Goal: Task Accomplishment & Management: Use online tool/utility

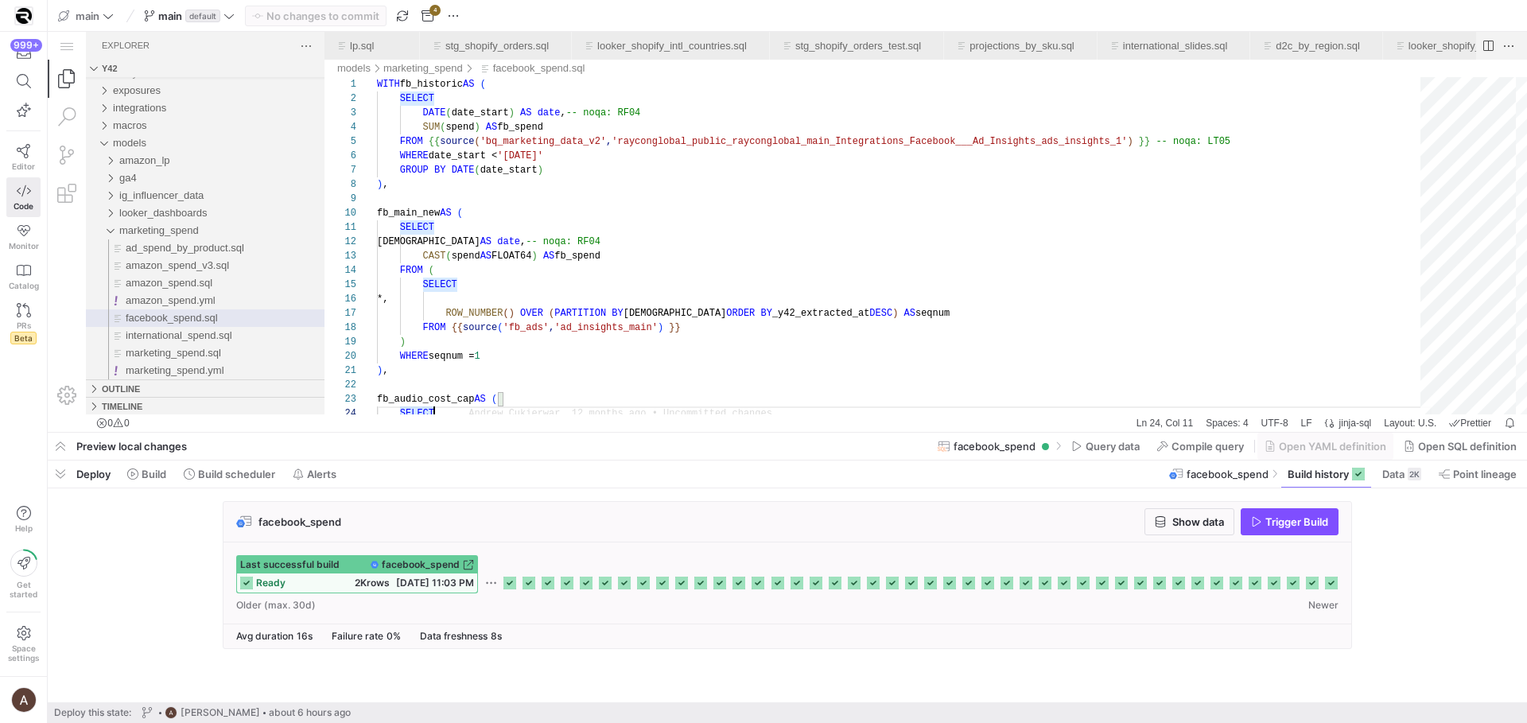
scroll to position [0, 1085]
click at [51, 476] on span "button" at bounding box center [60, 473] width 25 height 27
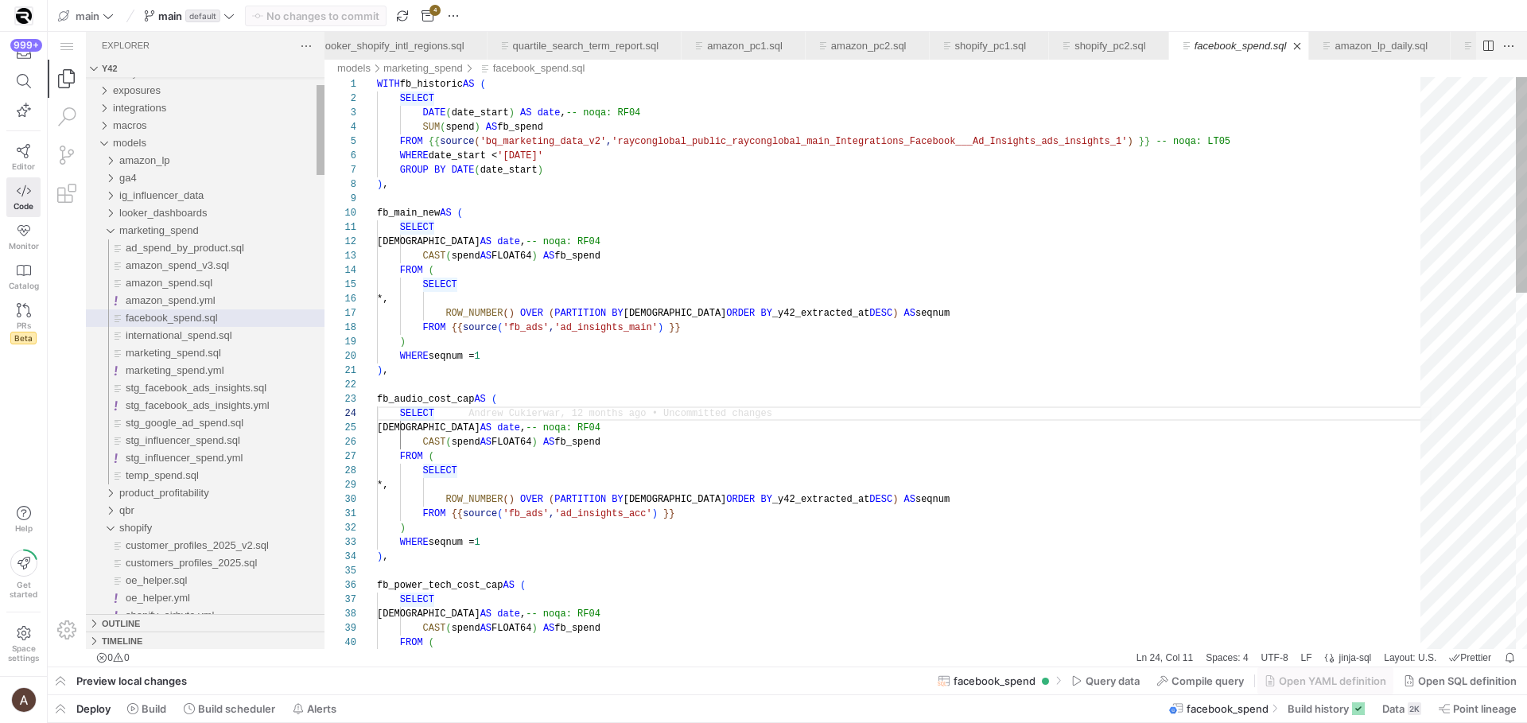
scroll to position [43, 57]
click at [204, 699] on span at bounding box center [229, 708] width 104 height 25
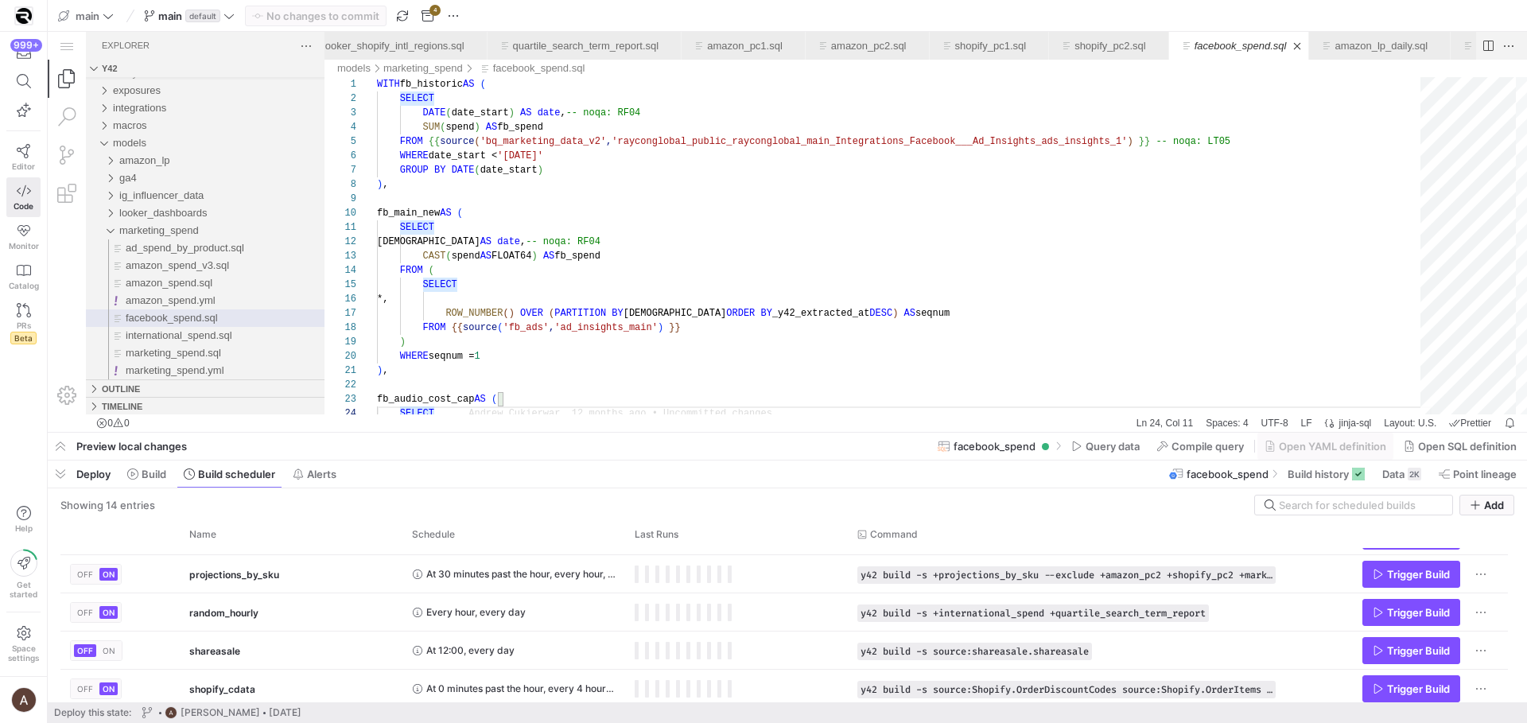
scroll to position [380, 0]
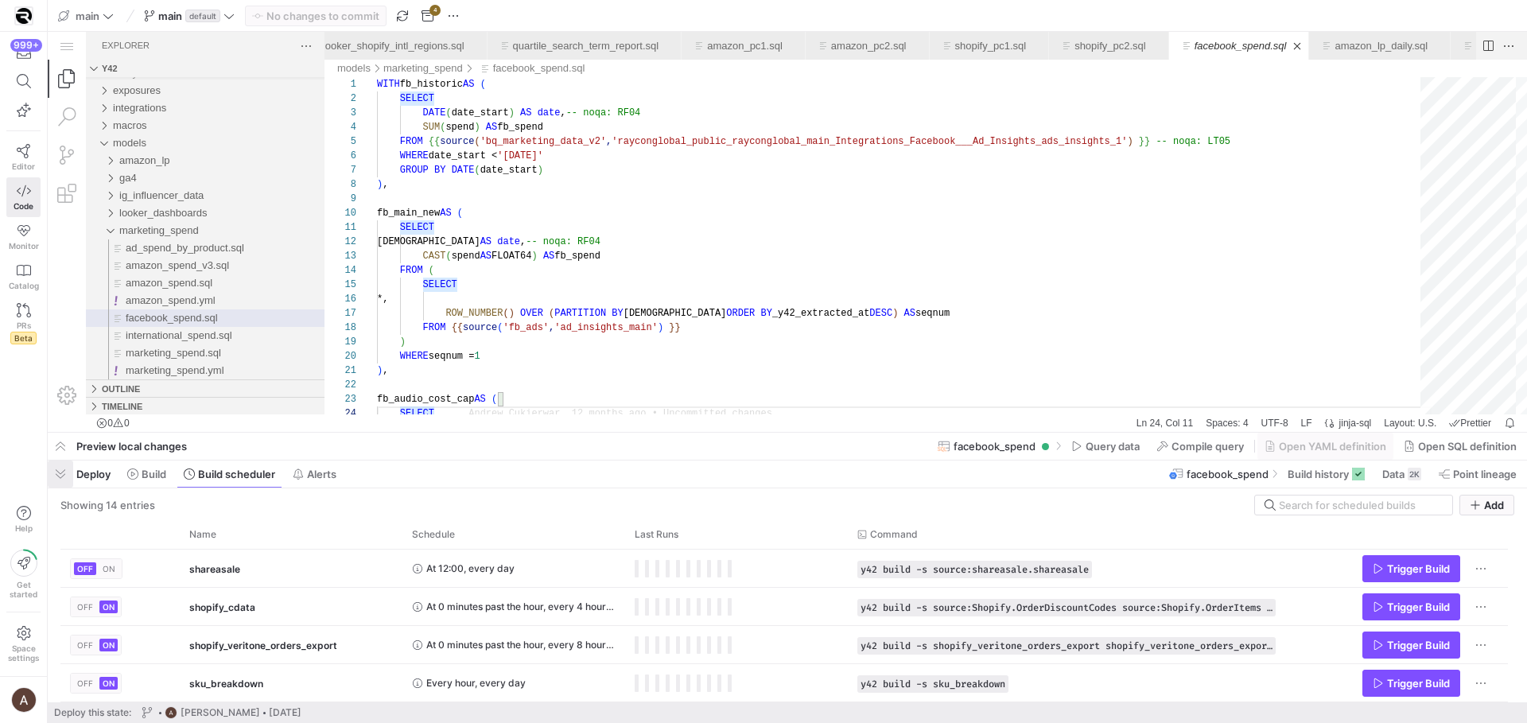
click at [66, 468] on span "button" at bounding box center [60, 473] width 25 height 27
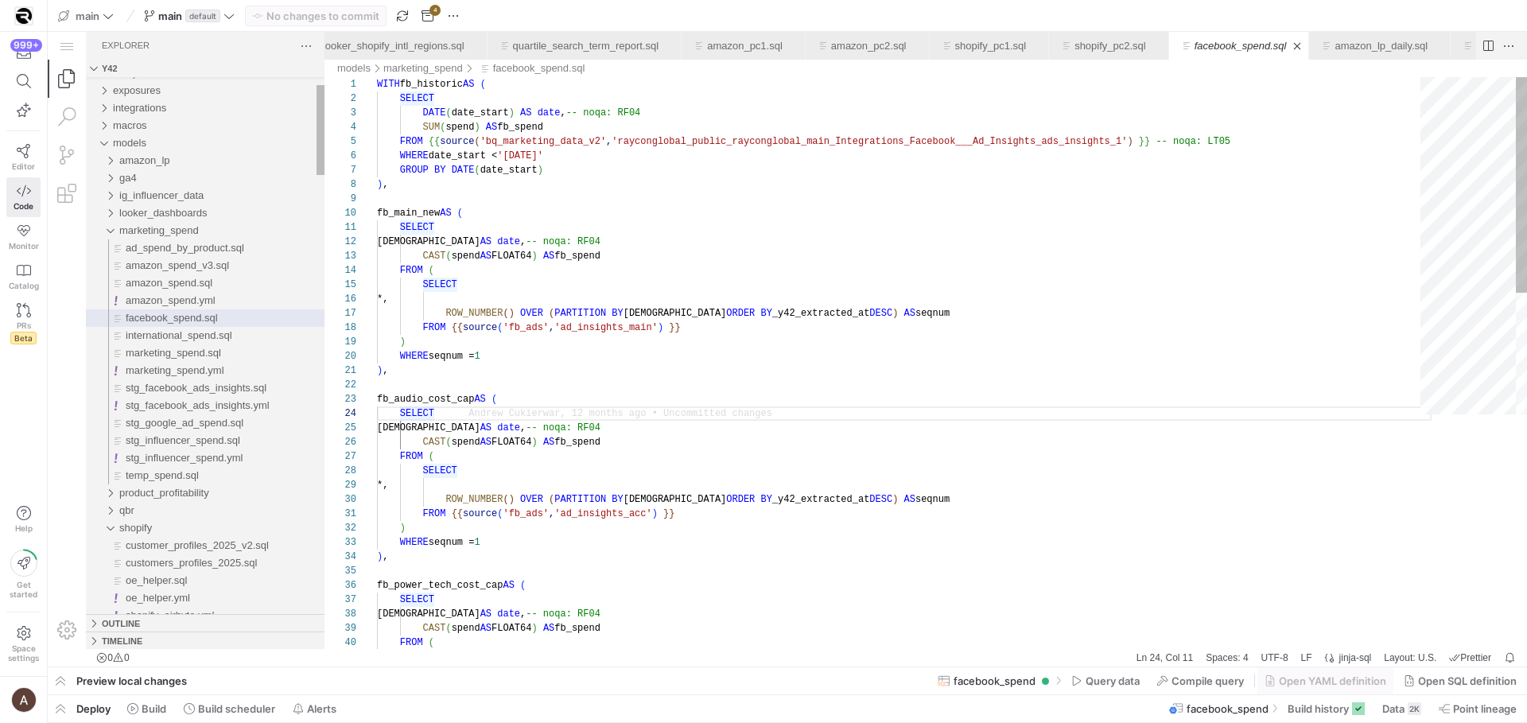
scroll to position [43, 57]
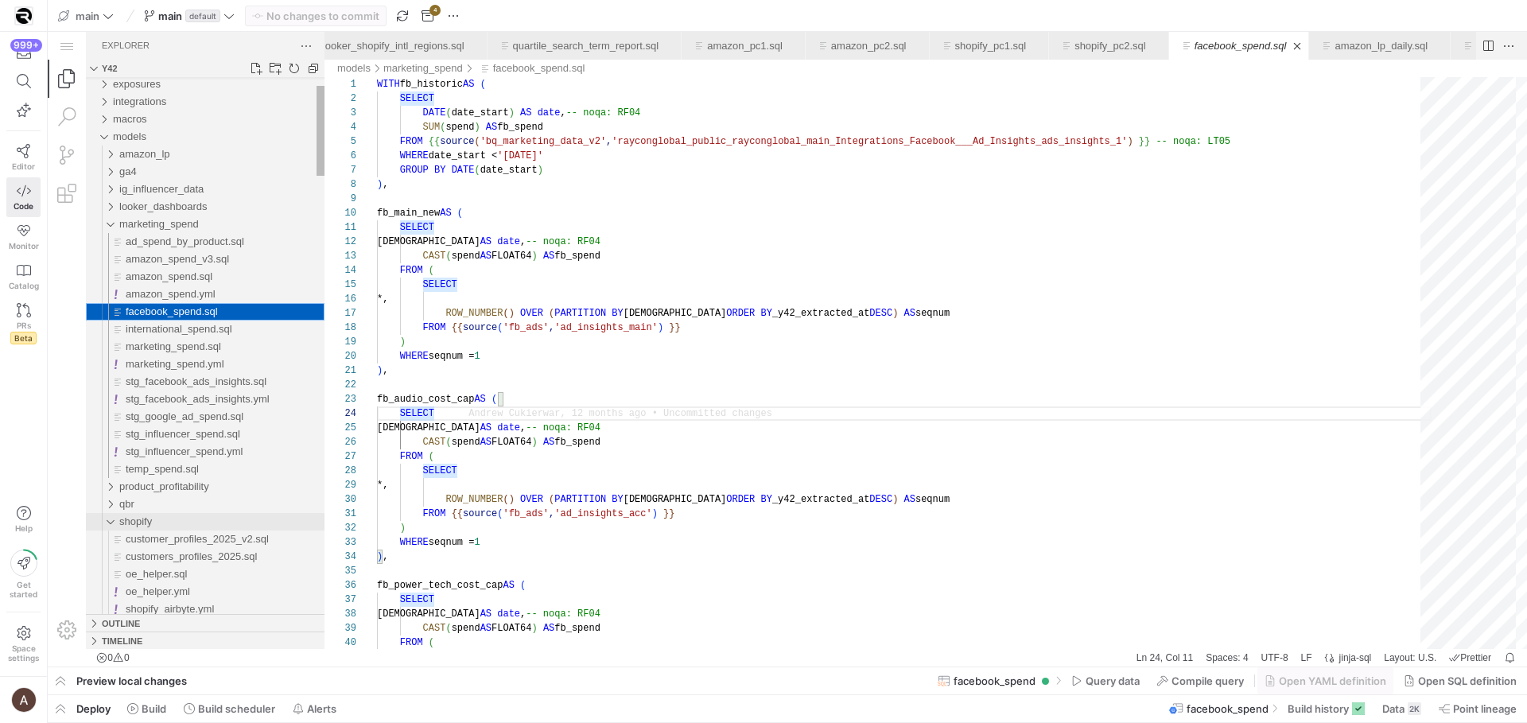
click at [109, 515] on div "shopify" at bounding box center [106, 521] width 30 height 17
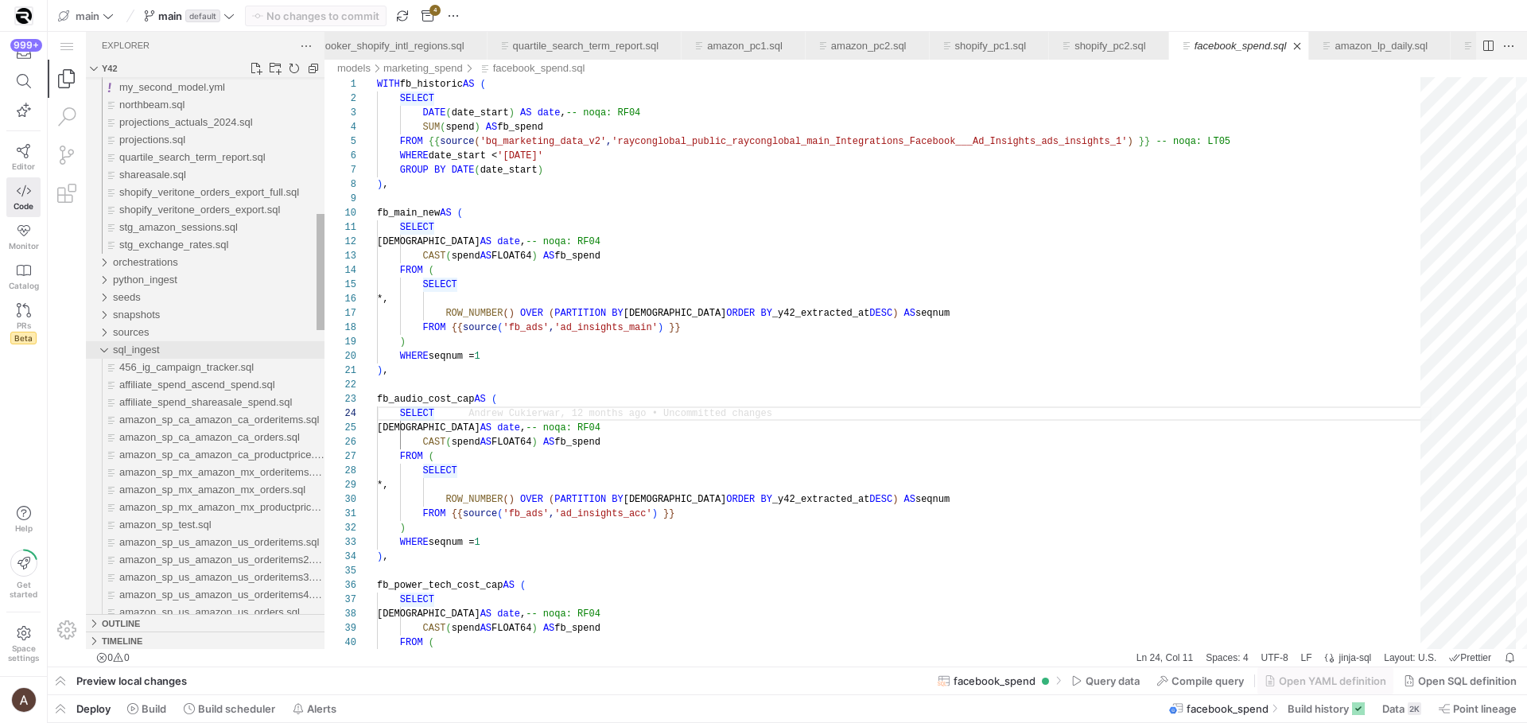
click at [102, 352] on div "sql_ingest" at bounding box center [103, 349] width 24 height 17
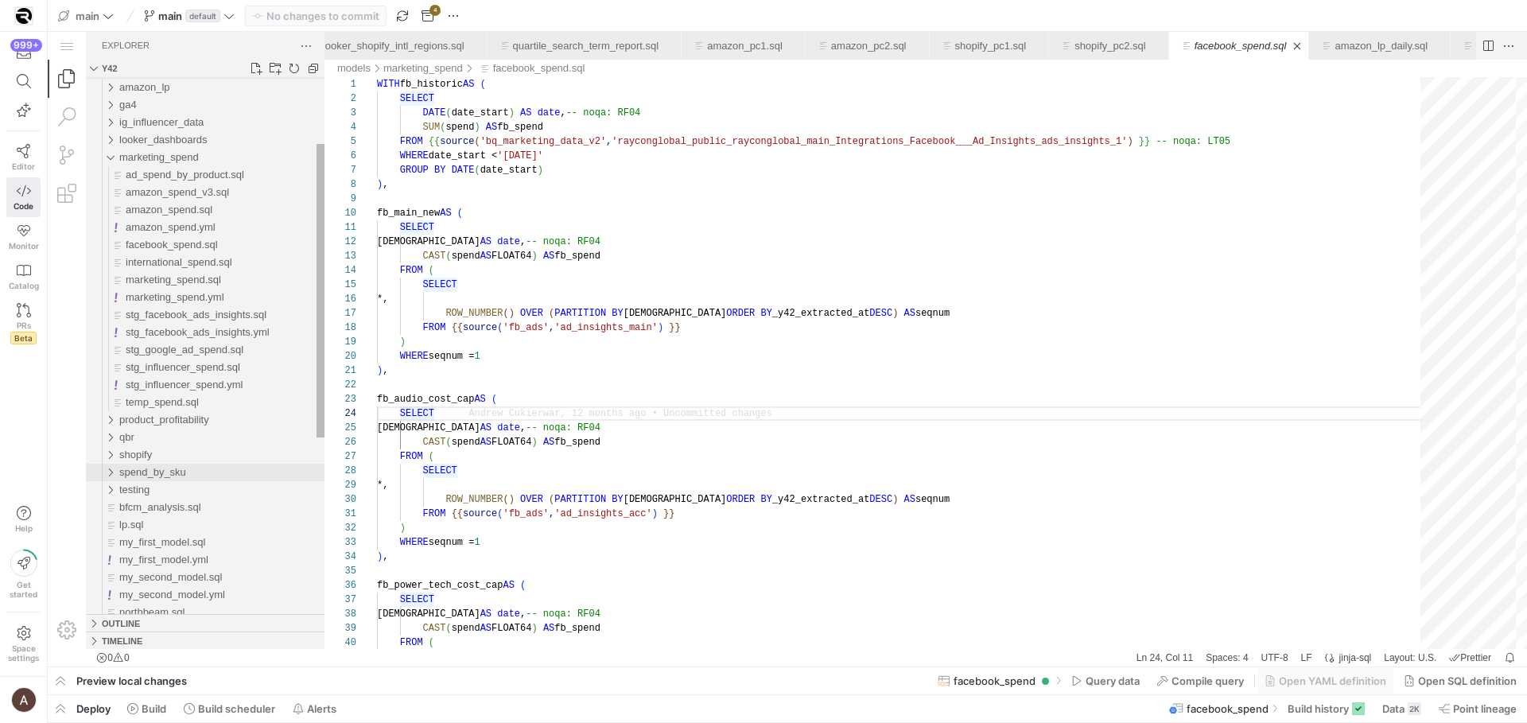
click at [186, 475] on span "spend_by_sku" at bounding box center [152, 472] width 67 height 12
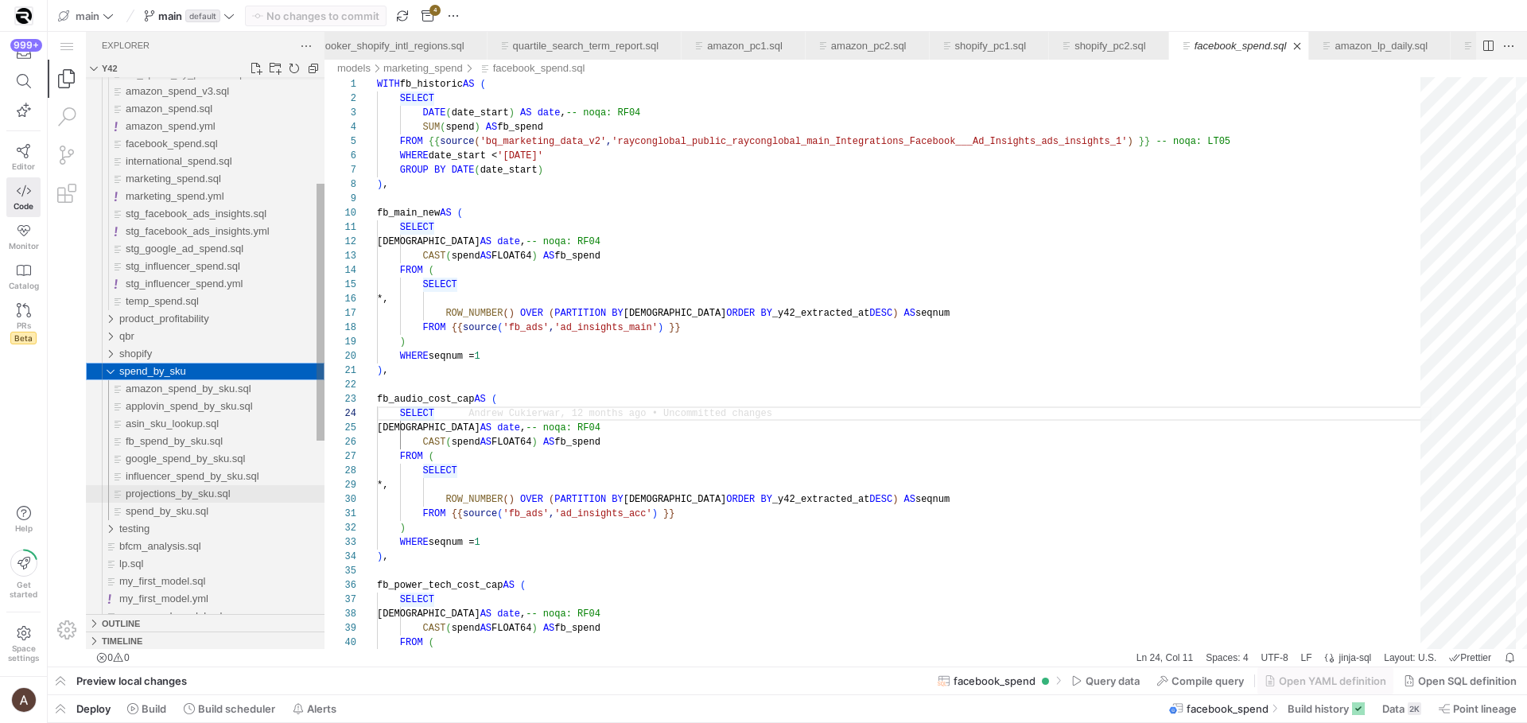
click at [184, 487] on span "projections_by_sku.sql" at bounding box center [178, 493] width 105 height 12
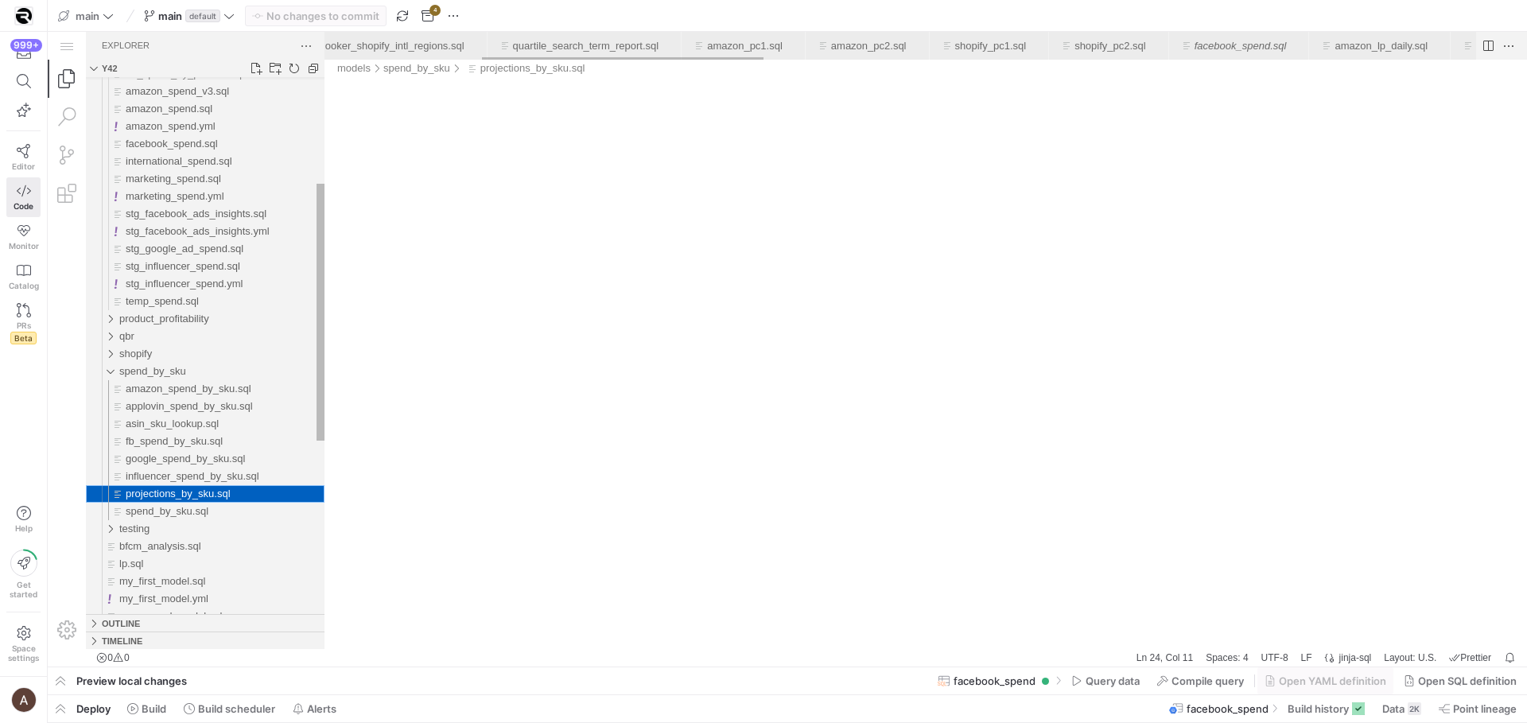
scroll to position [0, 643]
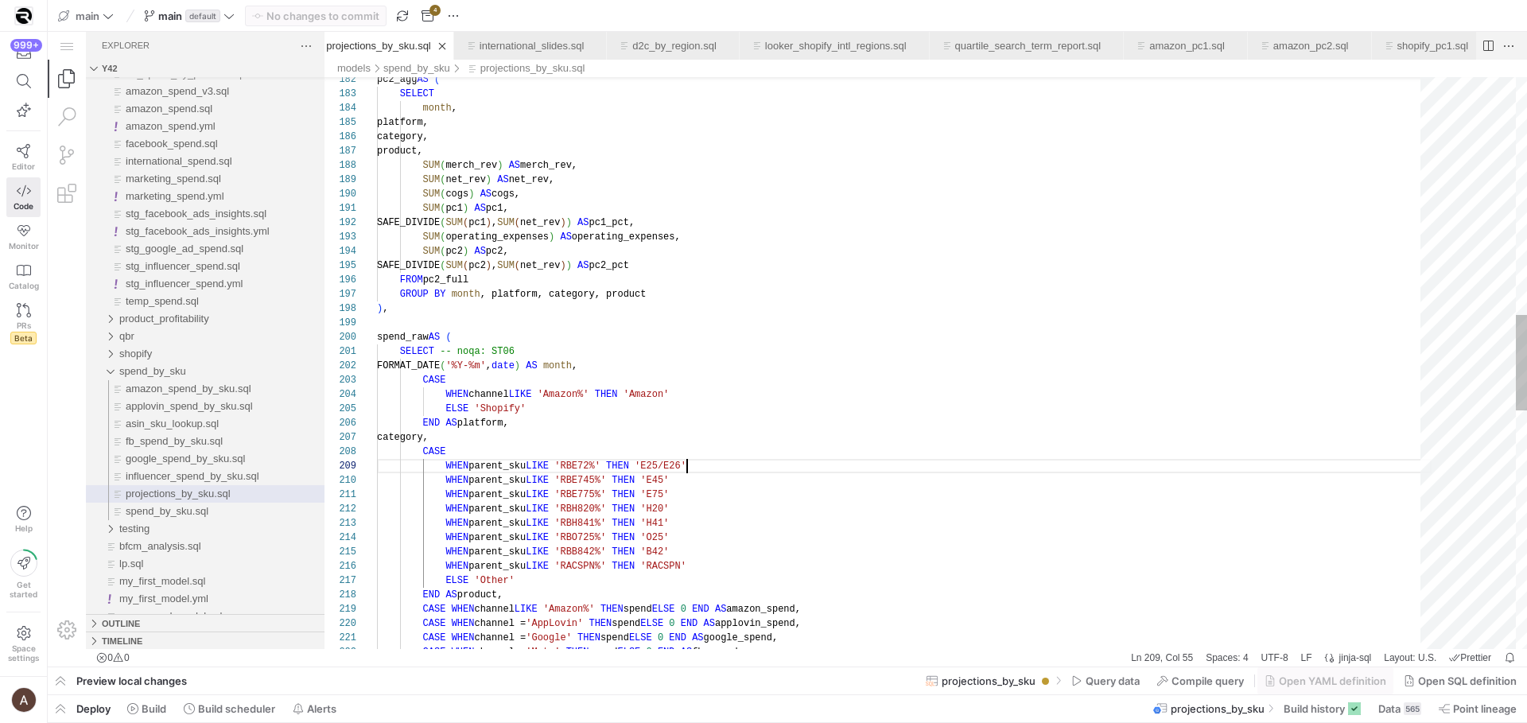
scroll to position [86, 310]
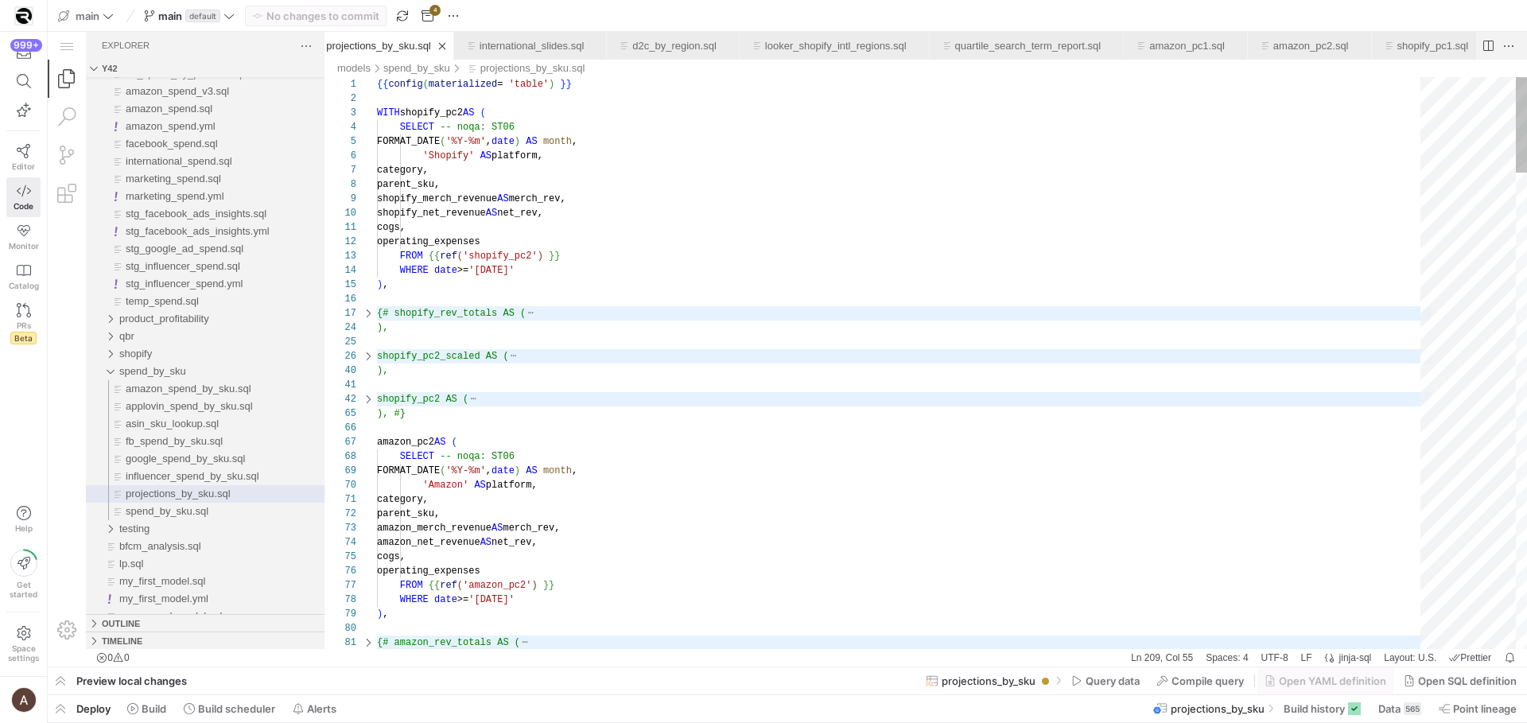
type textarea "'H41' WHEN parent_sku LIKE 'RBO725%' THEN 'O25' WHEN parent_sku LIKE 'RBB842%' …"
click at [1335, 700] on span at bounding box center [1322, 708] width 90 height 25
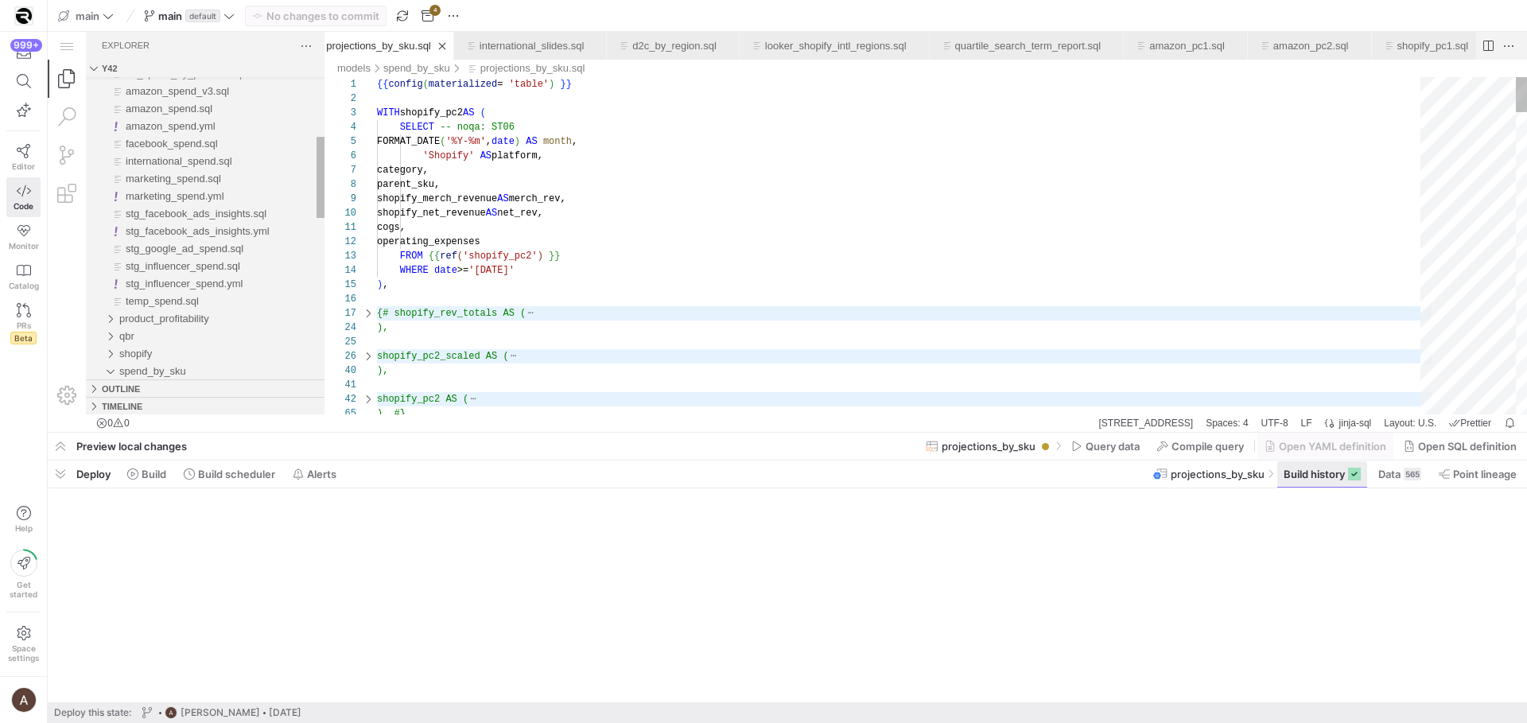
scroll to position [243, 251]
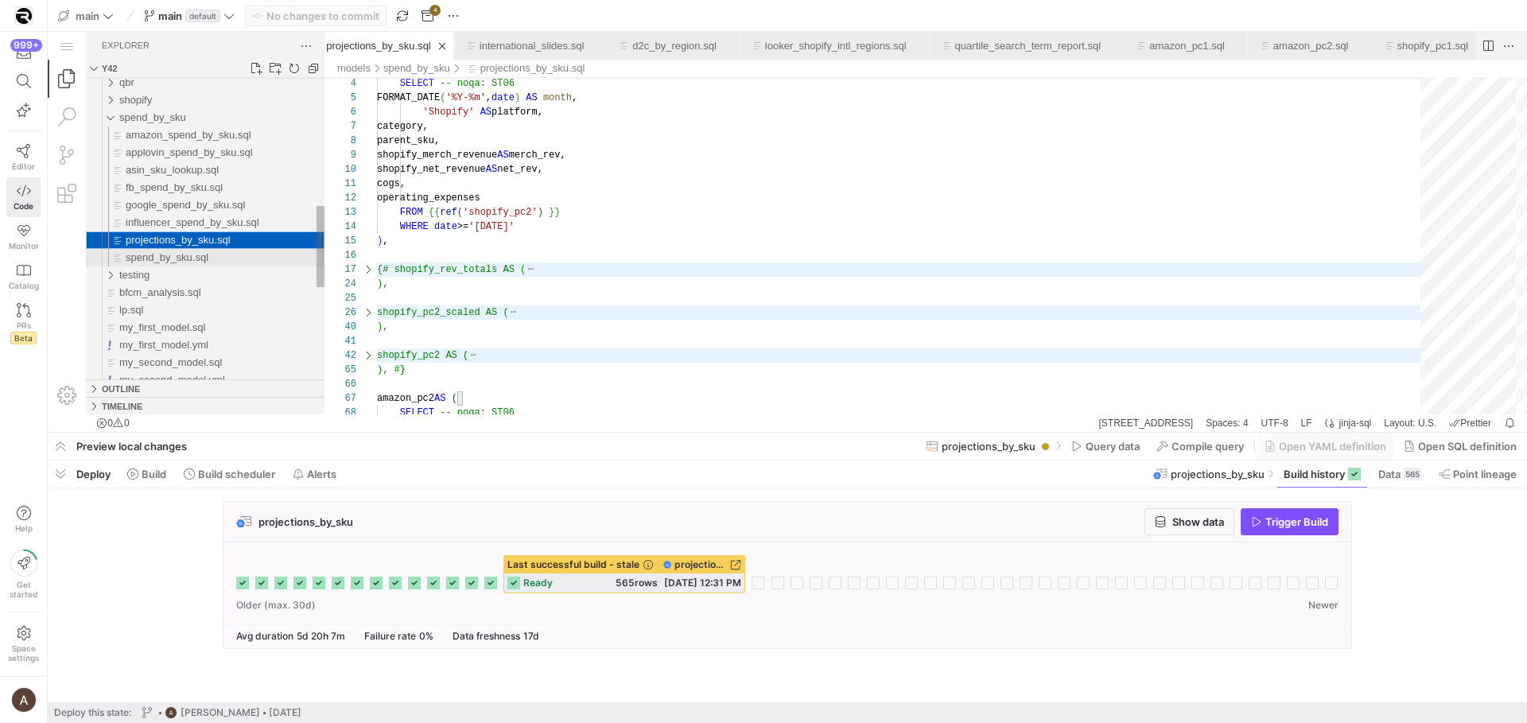
click at [206, 258] on span "spend_by_sku.sql" at bounding box center [167, 257] width 83 height 12
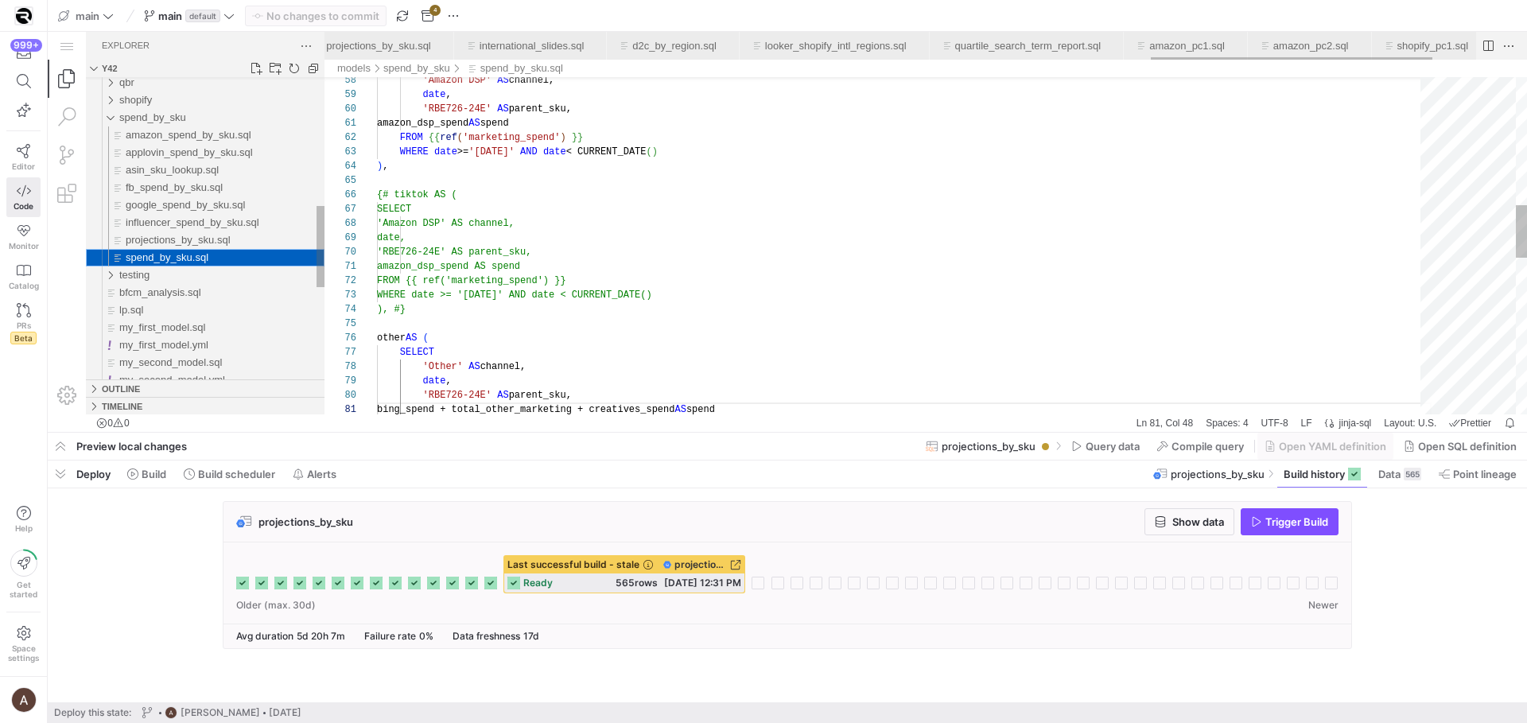
scroll to position [143, 270]
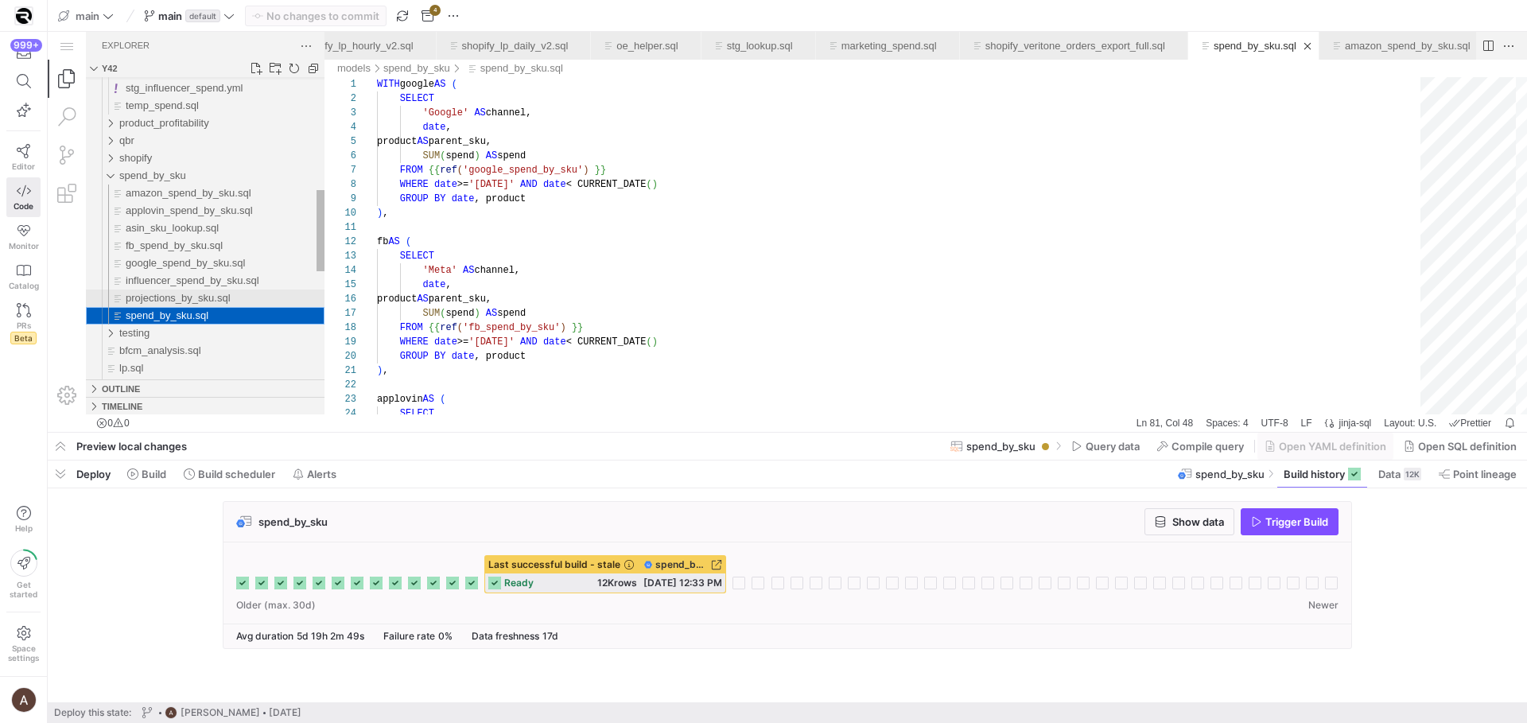
click at [153, 303] on span "projections_by_sku.sql" at bounding box center [178, 298] width 105 height 12
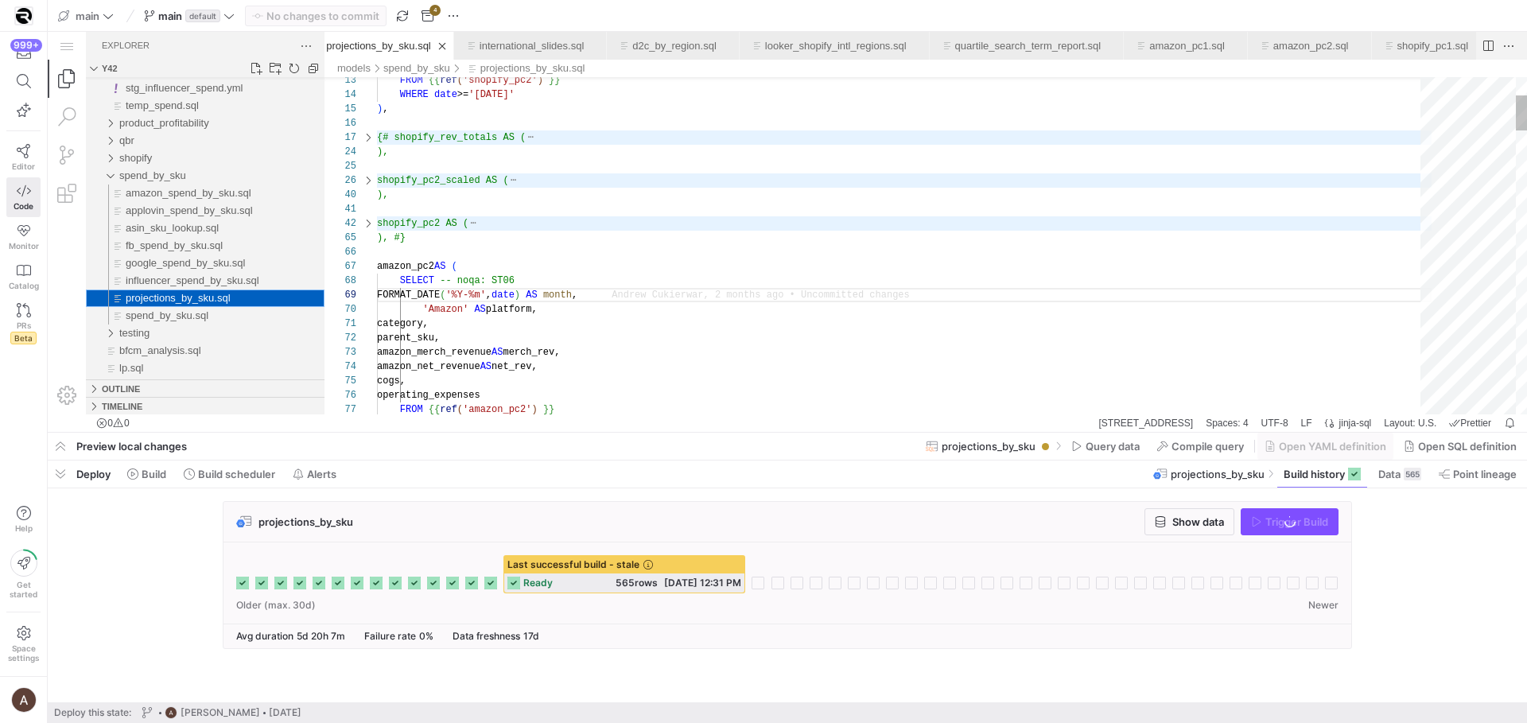
scroll to position [286, 253]
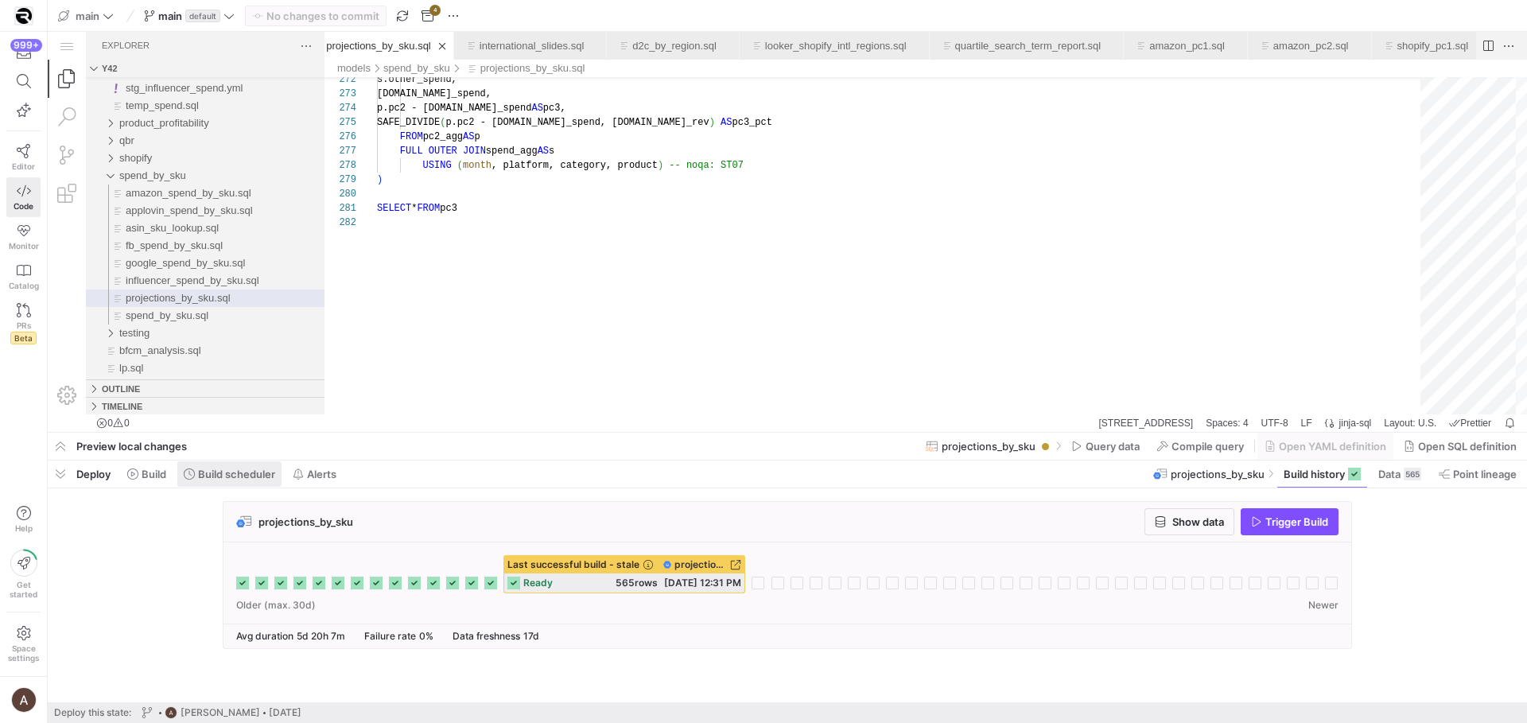
click at [200, 462] on span at bounding box center [229, 473] width 104 height 25
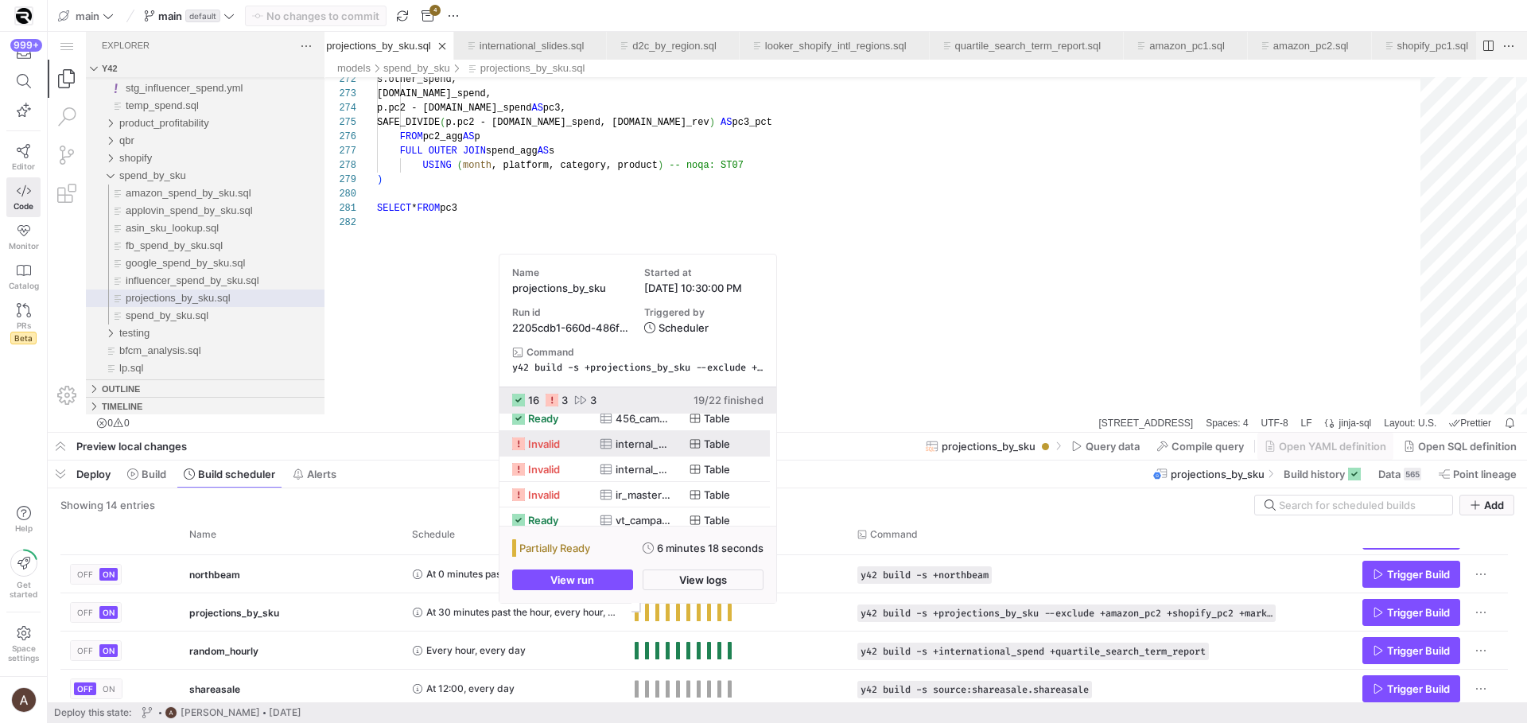
click at [594, 450] on div "internal_macro_tracker" at bounding box center [635, 443] width 90 height 25
click at [541, 449] on span "invalid" at bounding box center [544, 444] width 32 height 25
click at [661, 444] on span "internal_macro_tracker" at bounding box center [642, 444] width 55 height 25
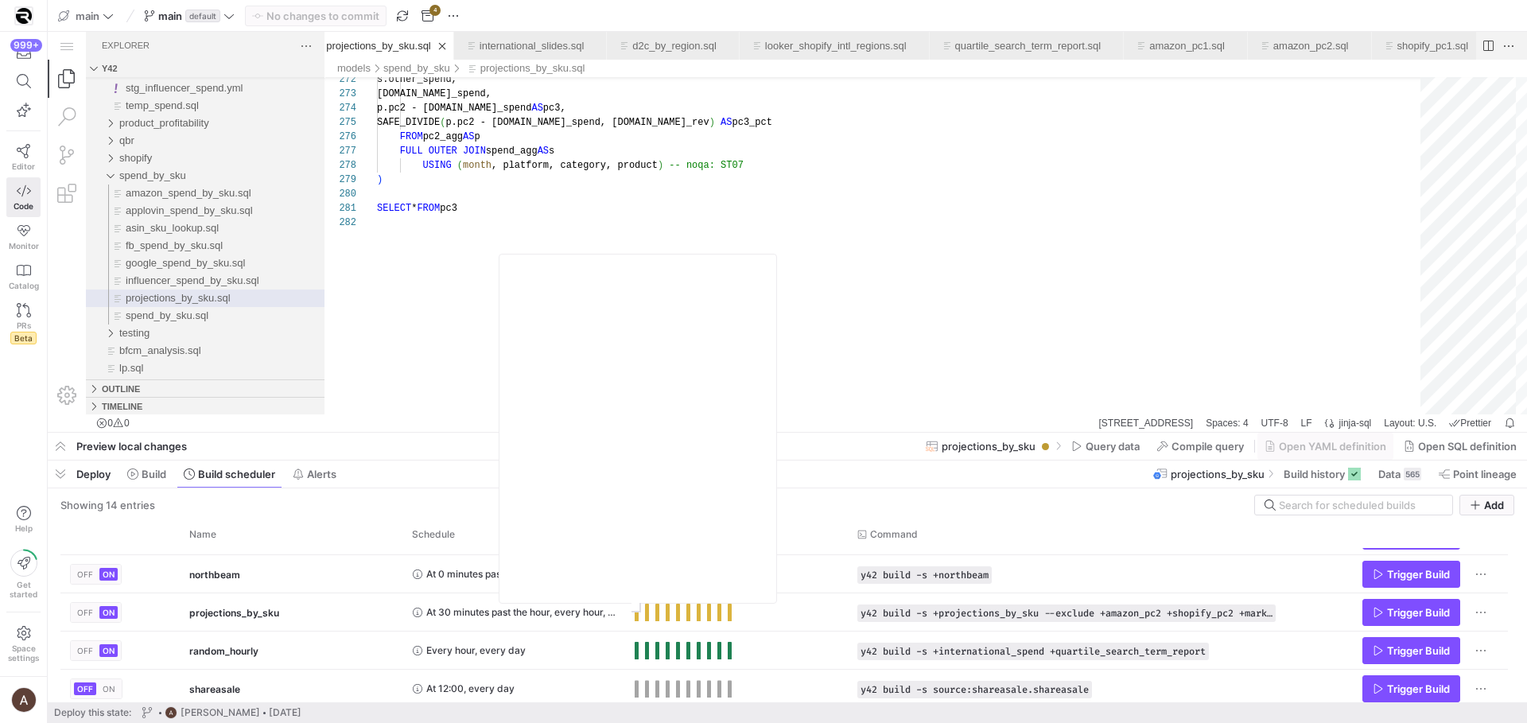
click at [656, 468] on div "Deploy Build Build scheduler Alerts projections_by_sku Build history Data 565 P…" at bounding box center [787, 473] width 1479 height 27
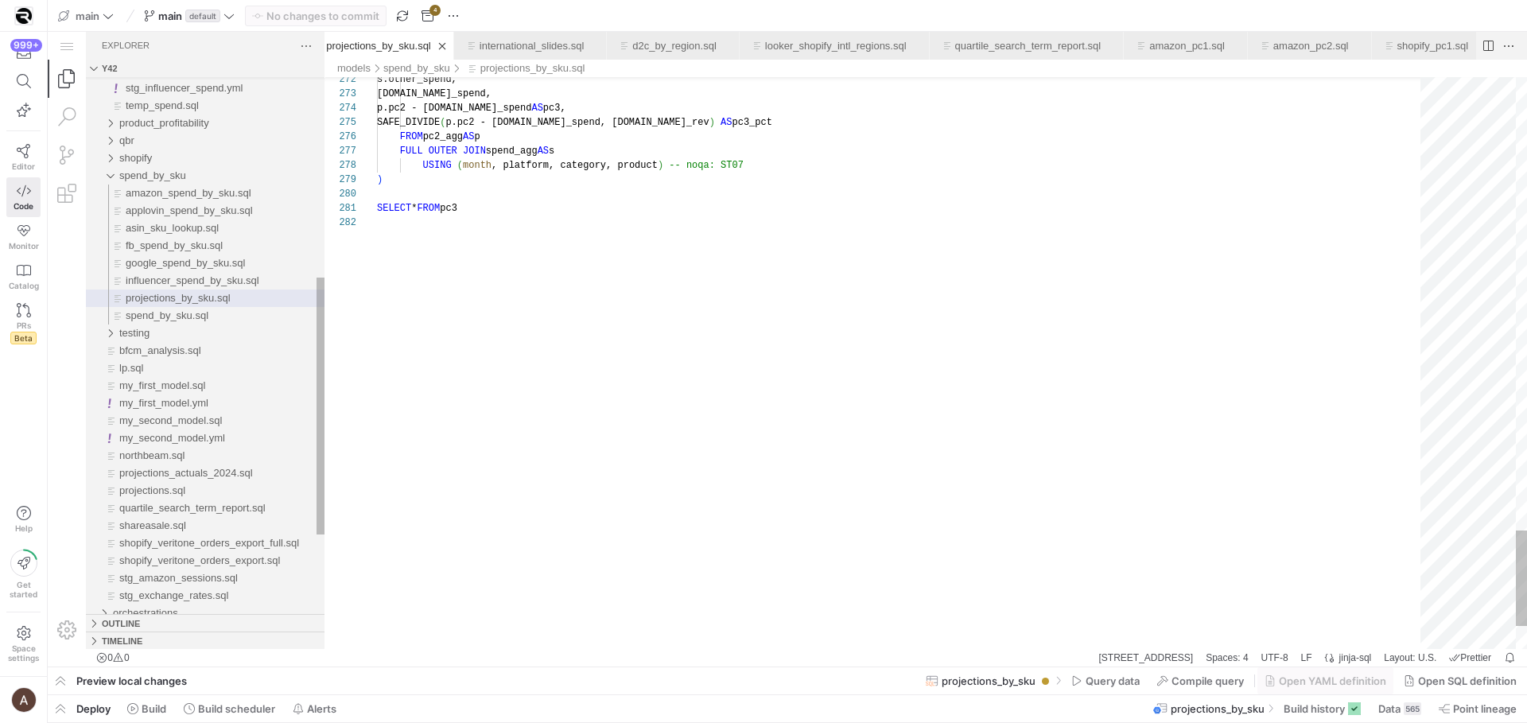
scroll to position [286, 251]
click at [1336, 717] on span at bounding box center [1322, 708] width 90 height 25
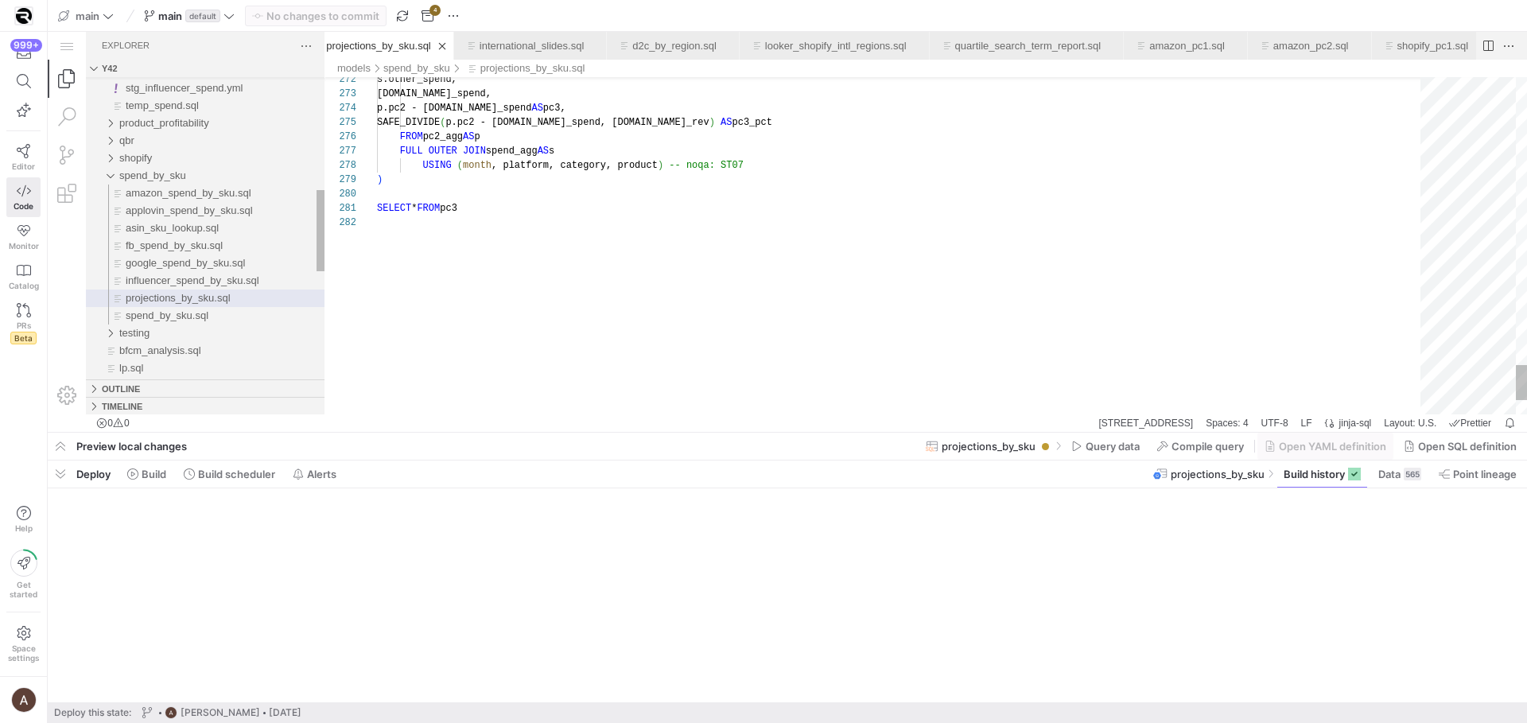
scroll to position [286, 251]
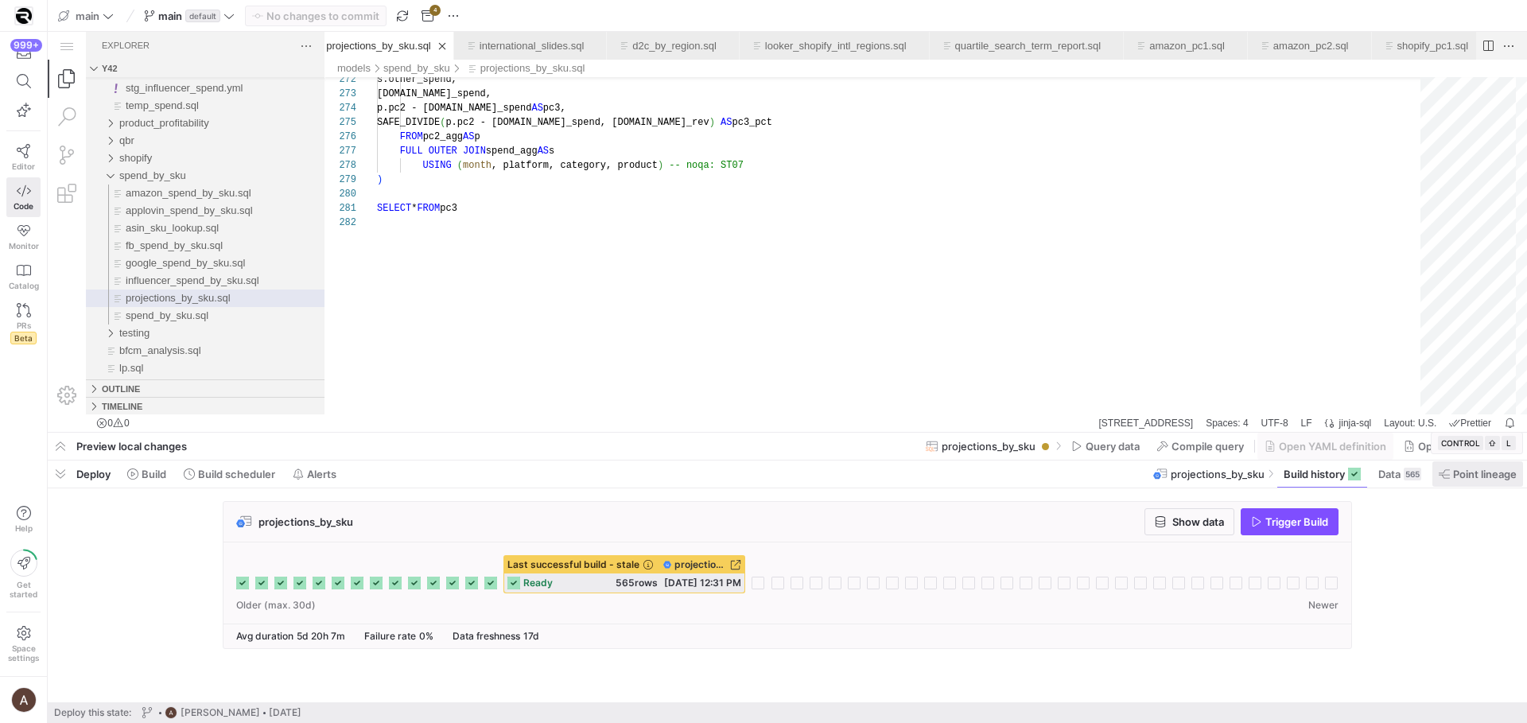
click at [1457, 470] on span "Point lineage" at bounding box center [1485, 474] width 64 height 13
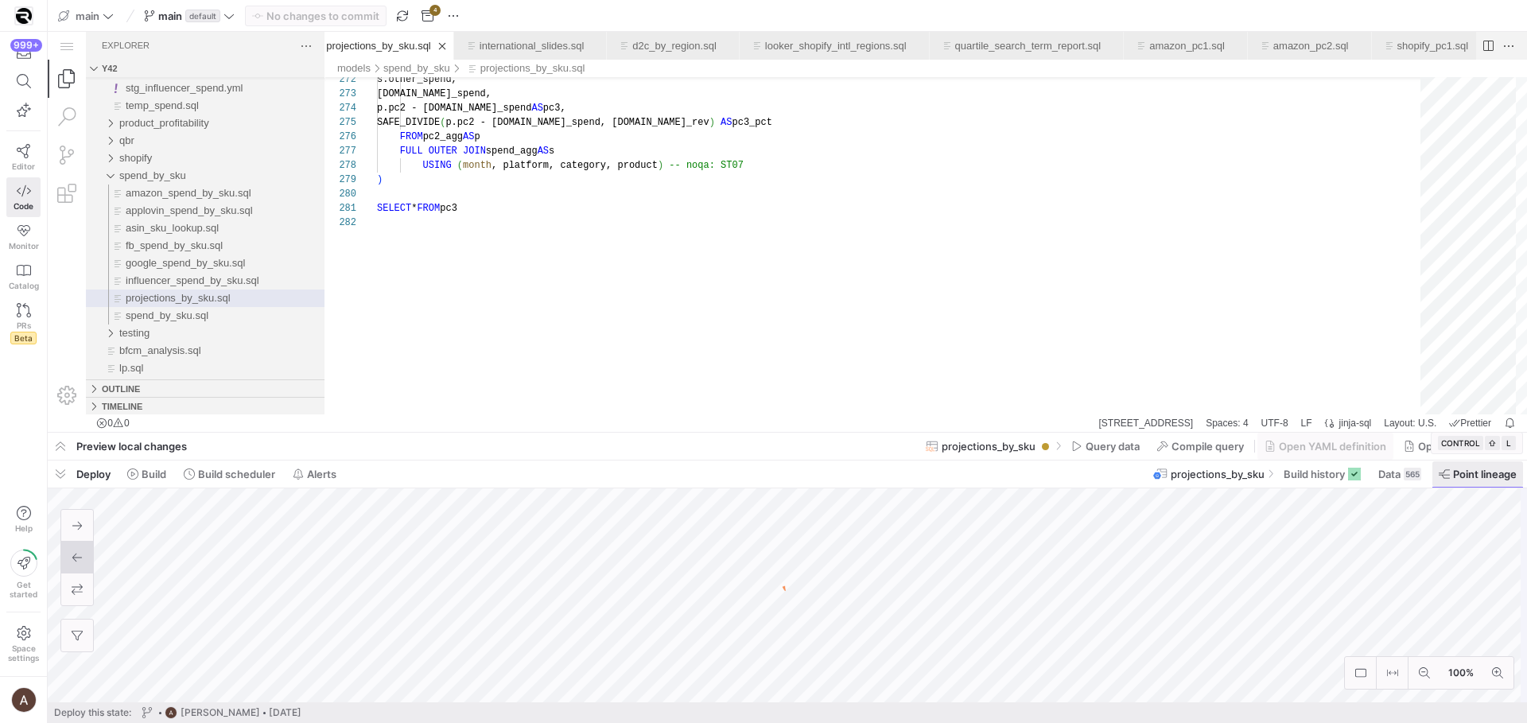
scroll to position [286, 251]
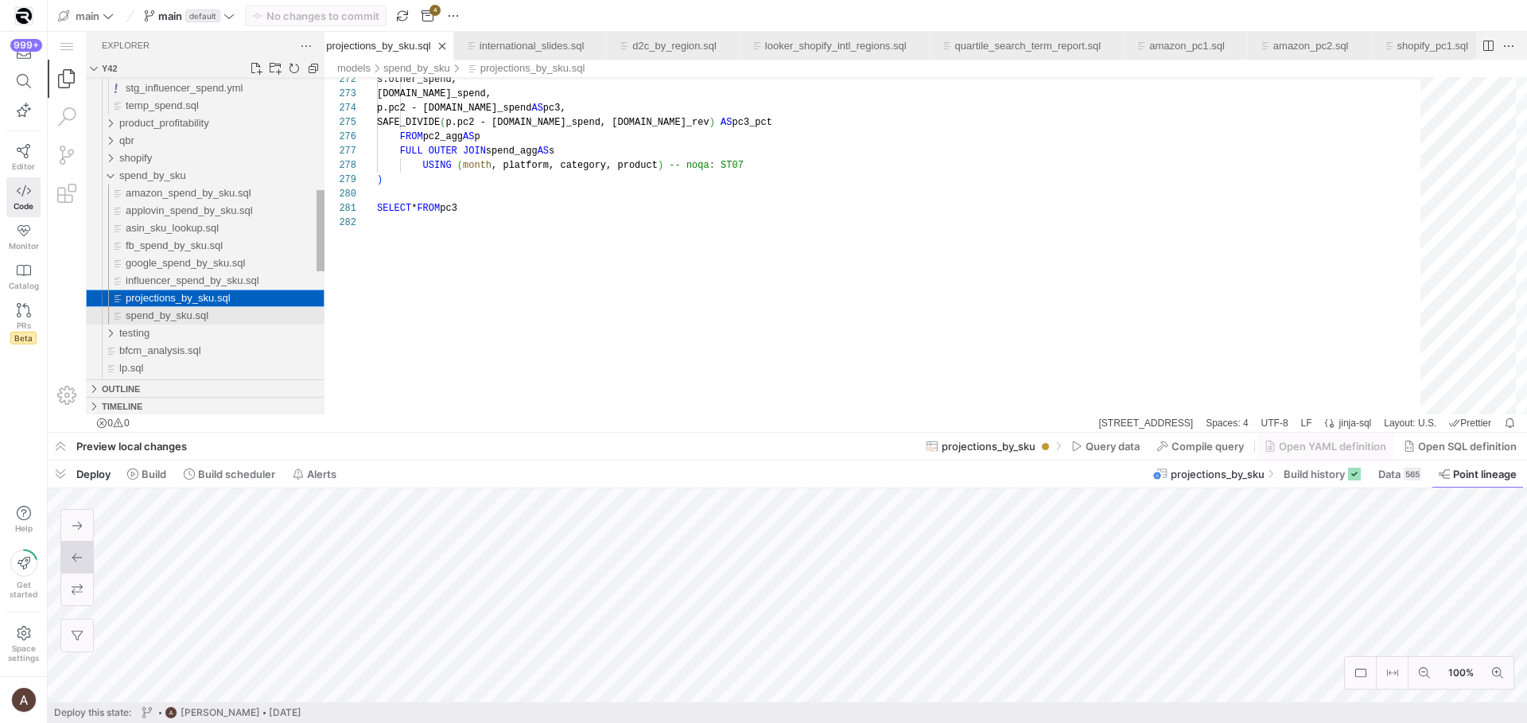
click at [230, 321] on div "spend_by_sku.sql" at bounding box center [225, 315] width 199 height 17
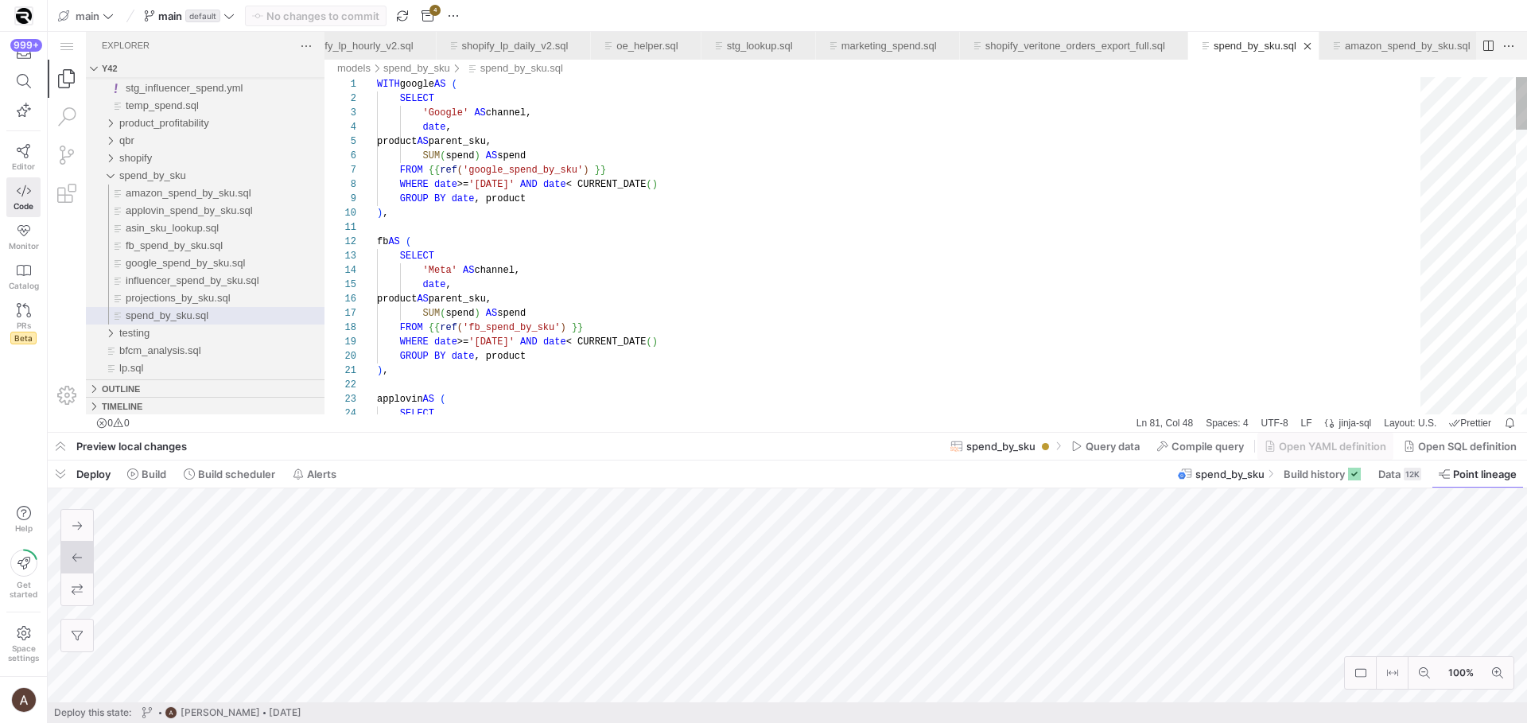
scroll to position [57, 75]
click at [65, 478] on span "button" at bounding box center [60, 473] width 25 height 27
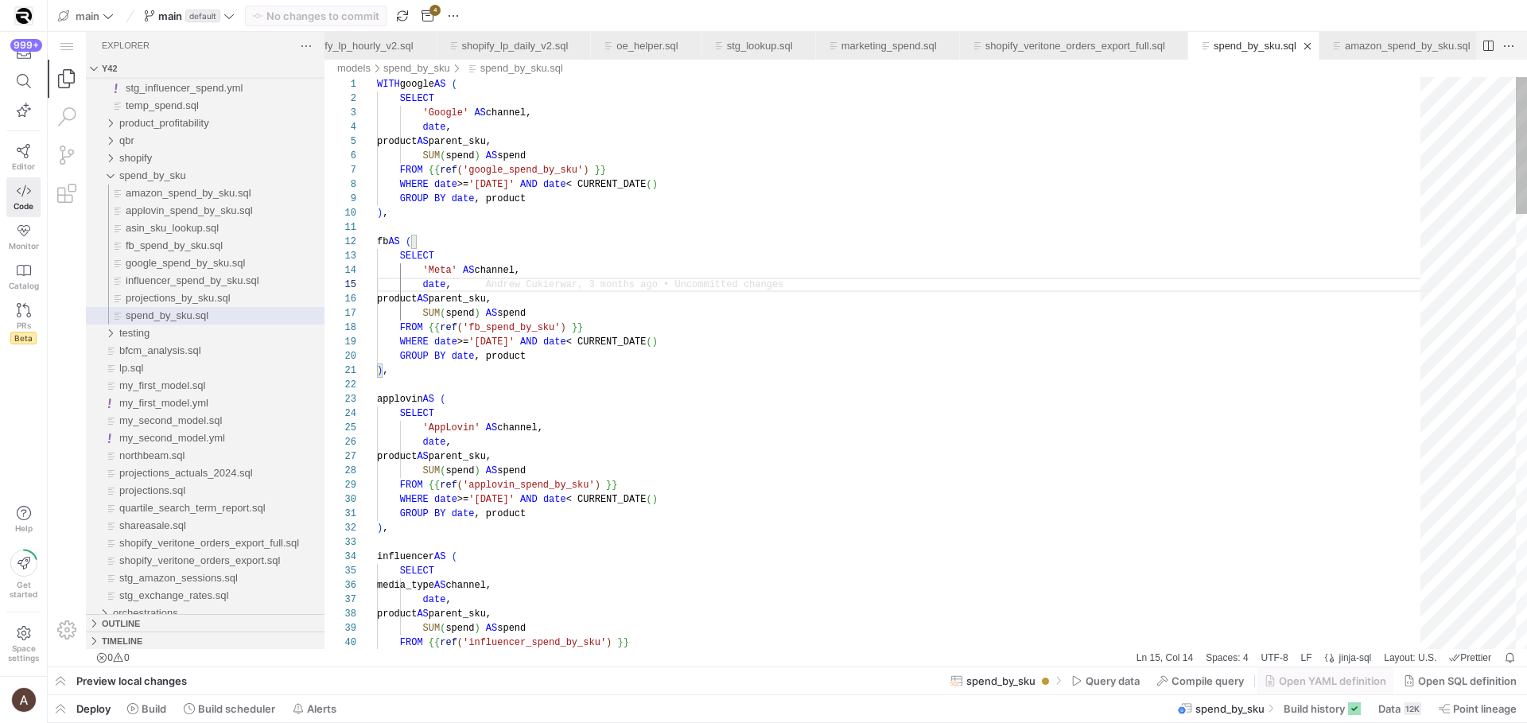
type textarea "), applovin AS ( SELECT 'AppLovin' AS channel, date, product AS parent_sku, SUM…"
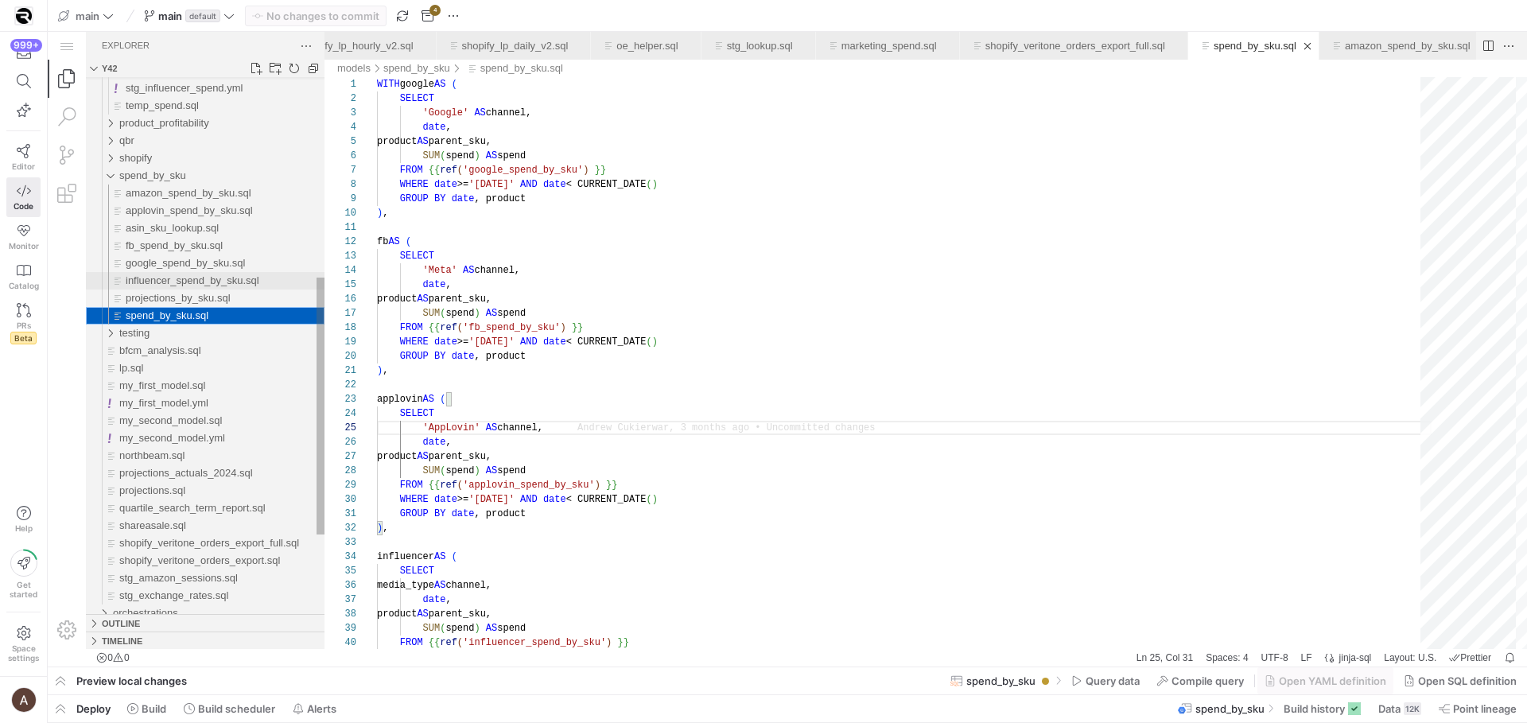
click at [126, 280] on span "influencer_spend_by_sku.sql" at bounding box center [193, 280] width 134 height 12
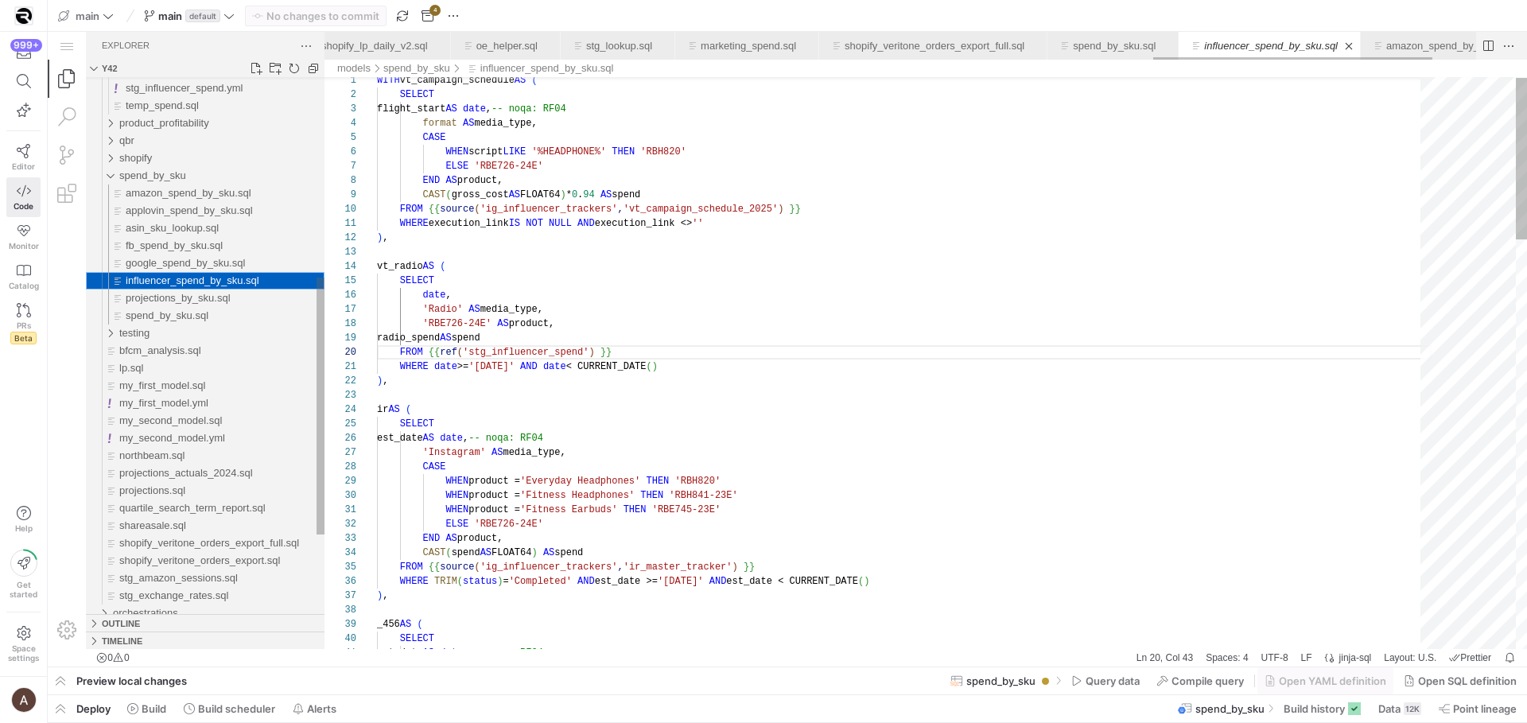
scroll to position [0, 3414]
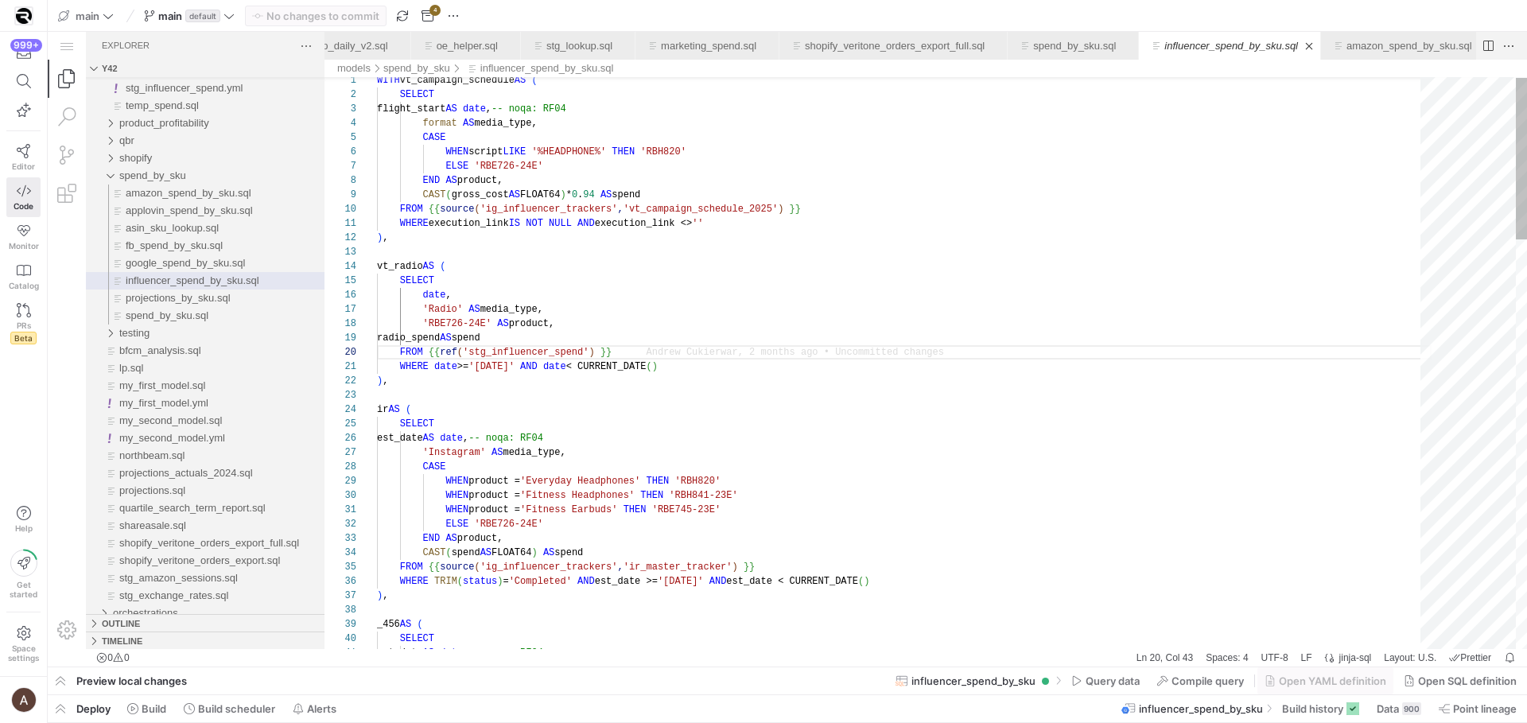
type textarea "WHERE date >= '[DATE]' AND date < CURRENT_DATE() ), ir AS ( SELECT est_date AS …"
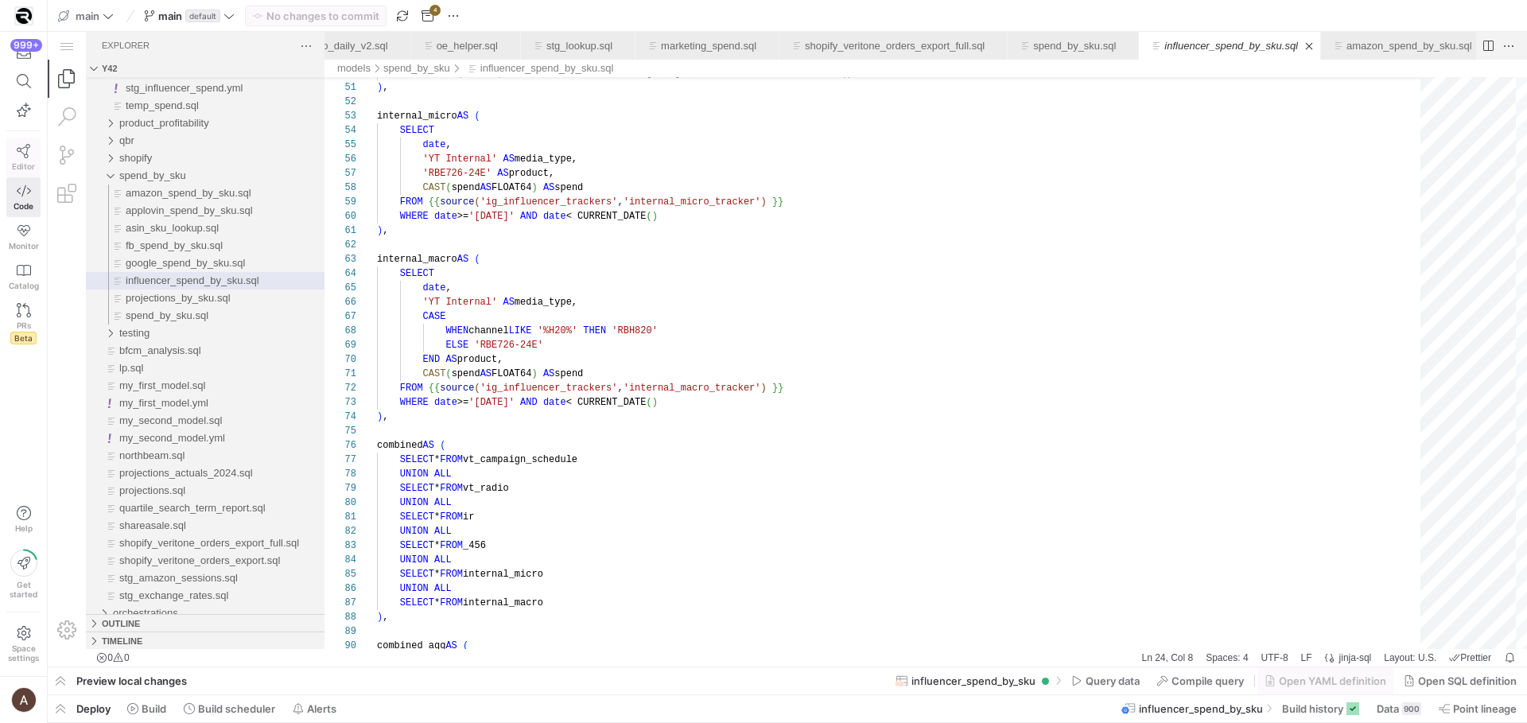
click at [17, 162] on span "Editor" at bounding box center [23, 166] width 23 height 10
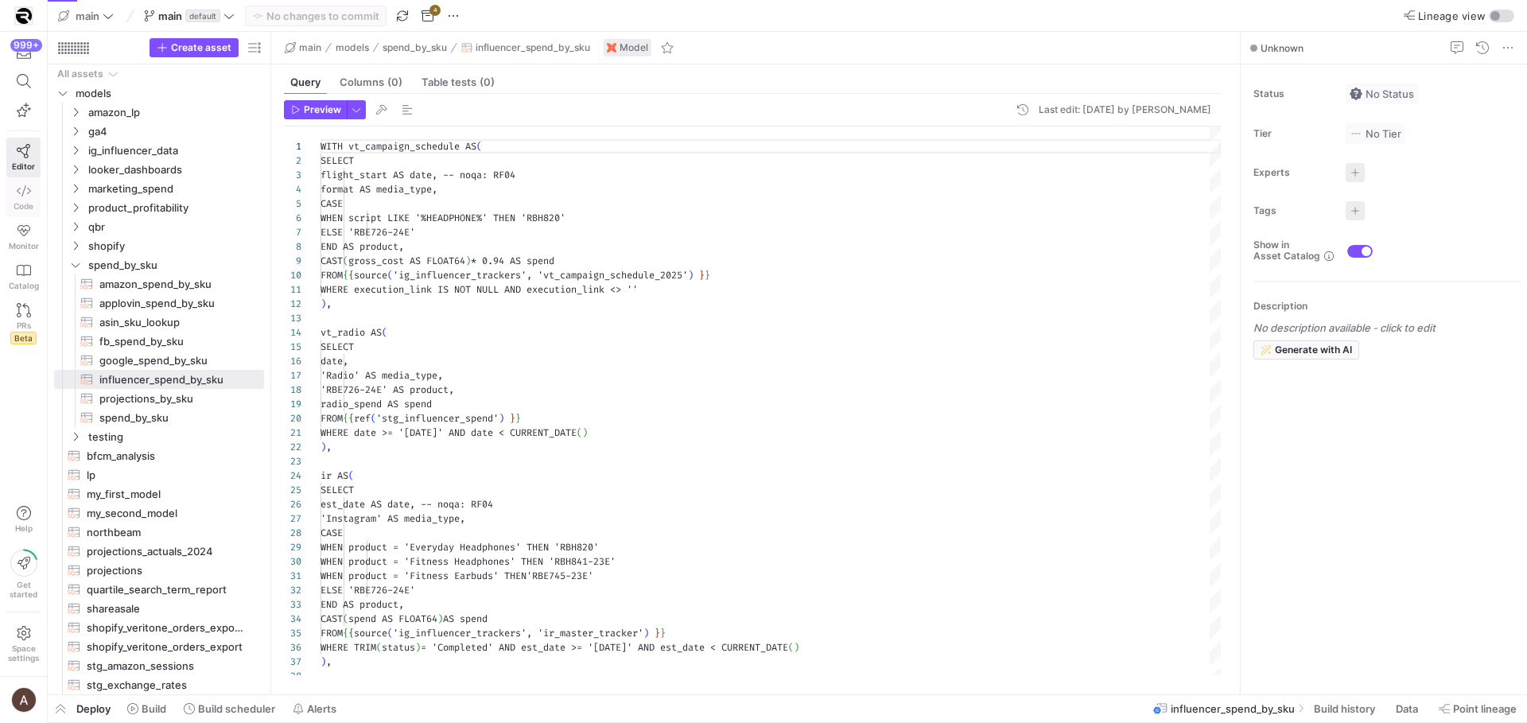
scroll to position [143, 0]
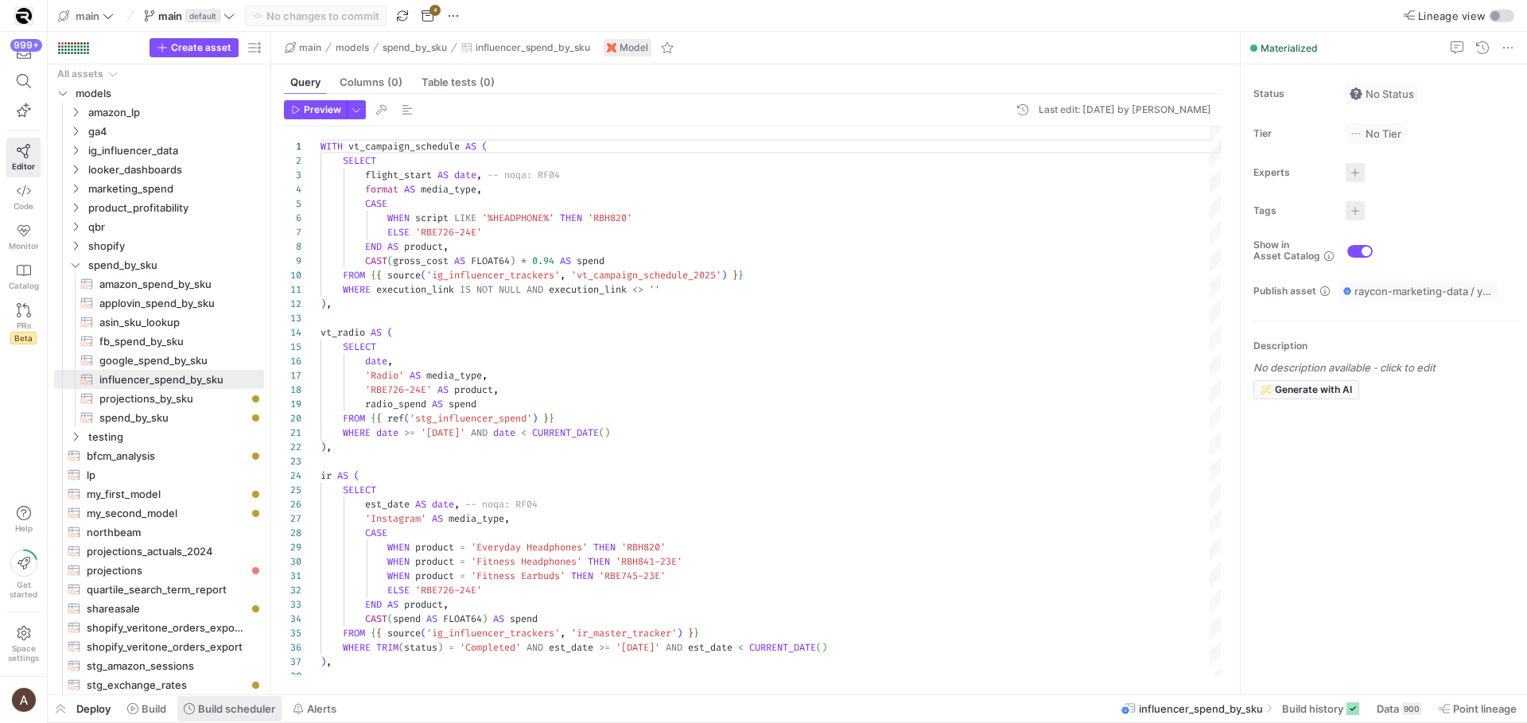
click at [240, 712] on span "Build scheduler" at bounding box center [236, 708] width 77 height 13
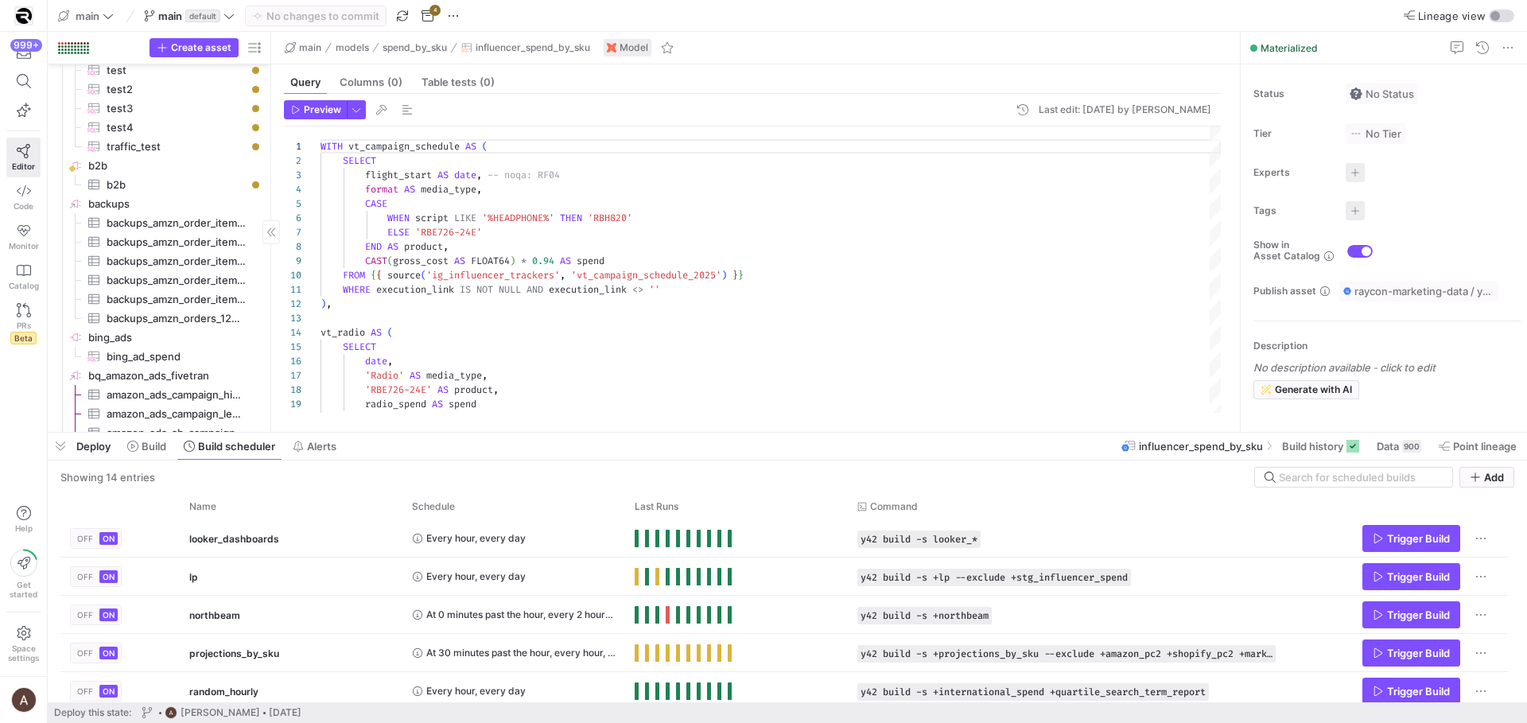
scroll to position [3999, 0]
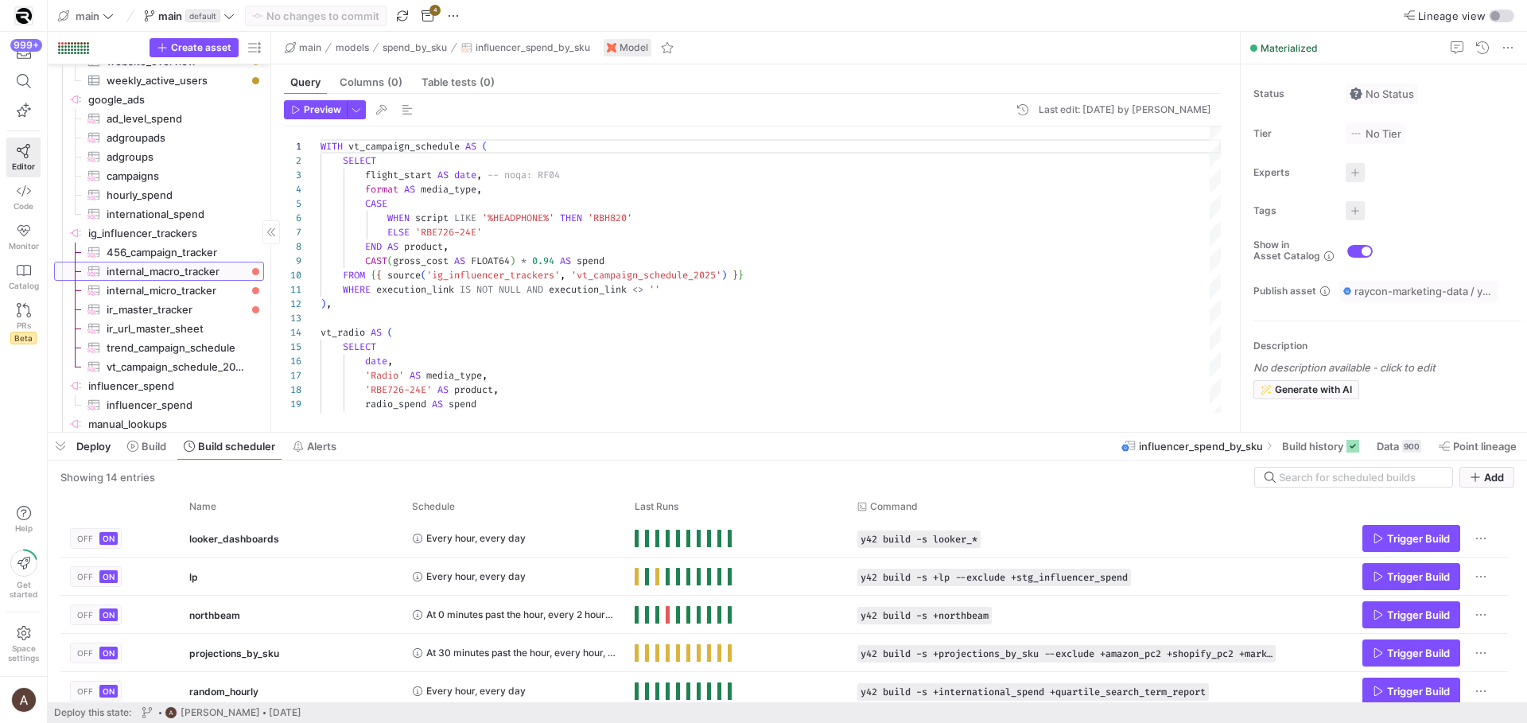
click at [173, 280] on link "internal_macro_tracker​​​​​​​​​" at bounding box center [159, 271] width 210 height 19
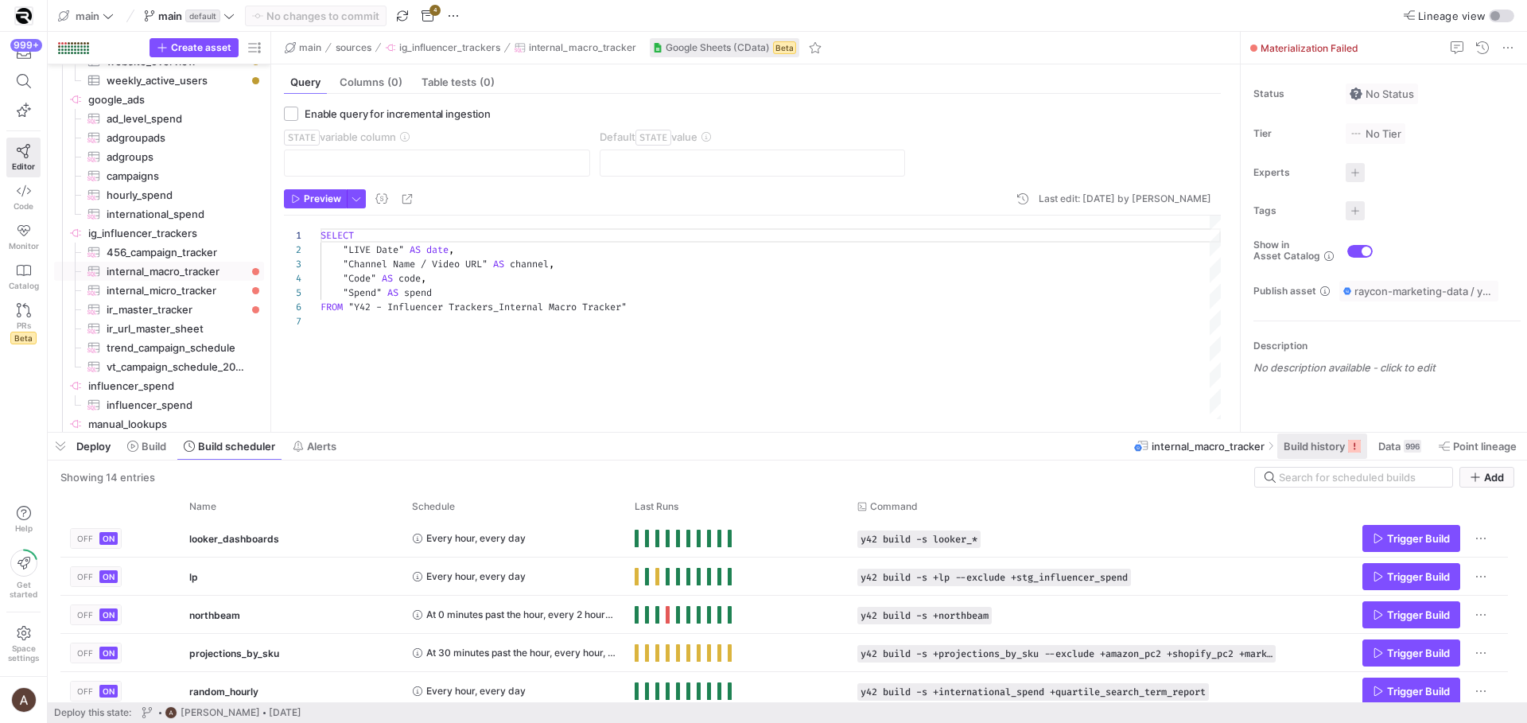
click at [1349, 455] on span at bounding box center [1322, 445] width 90 height 25
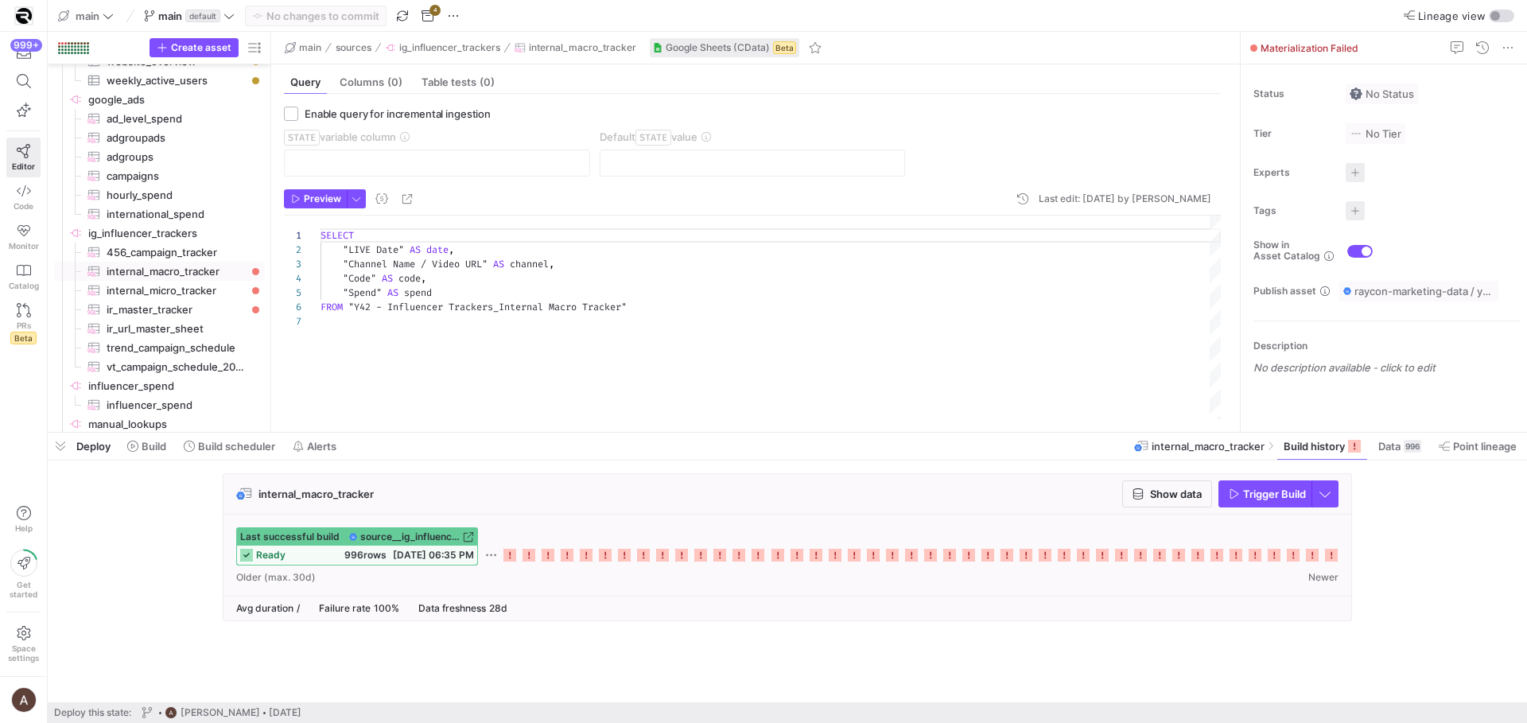
click at [510, 549] on icon at bounding box center [509, 555] width 13 height 13
click at [1081, 317] on div "SELECT "LIVE Date" AS date , "Channel Name / Video URL" AS channel , "Code" AS …" at bounding box center [770, 317] width 900 height 204
click at [704, 419] on mat-tab-group "Query Columns (0) Table tests (0) Enable query for incremental ingestion STATE …" at bounding box center [752, 247] width 962 height 367
click at [708, 394] on div "SELECT "LIVE Date" AS date , "Channel Name / Video URL" AS channel , "Code" AS …" at bounding box center [770, 317] width 900 height 204
click at [1329, 552] on icon at bounding box center [1331, 555] width 13 height 13
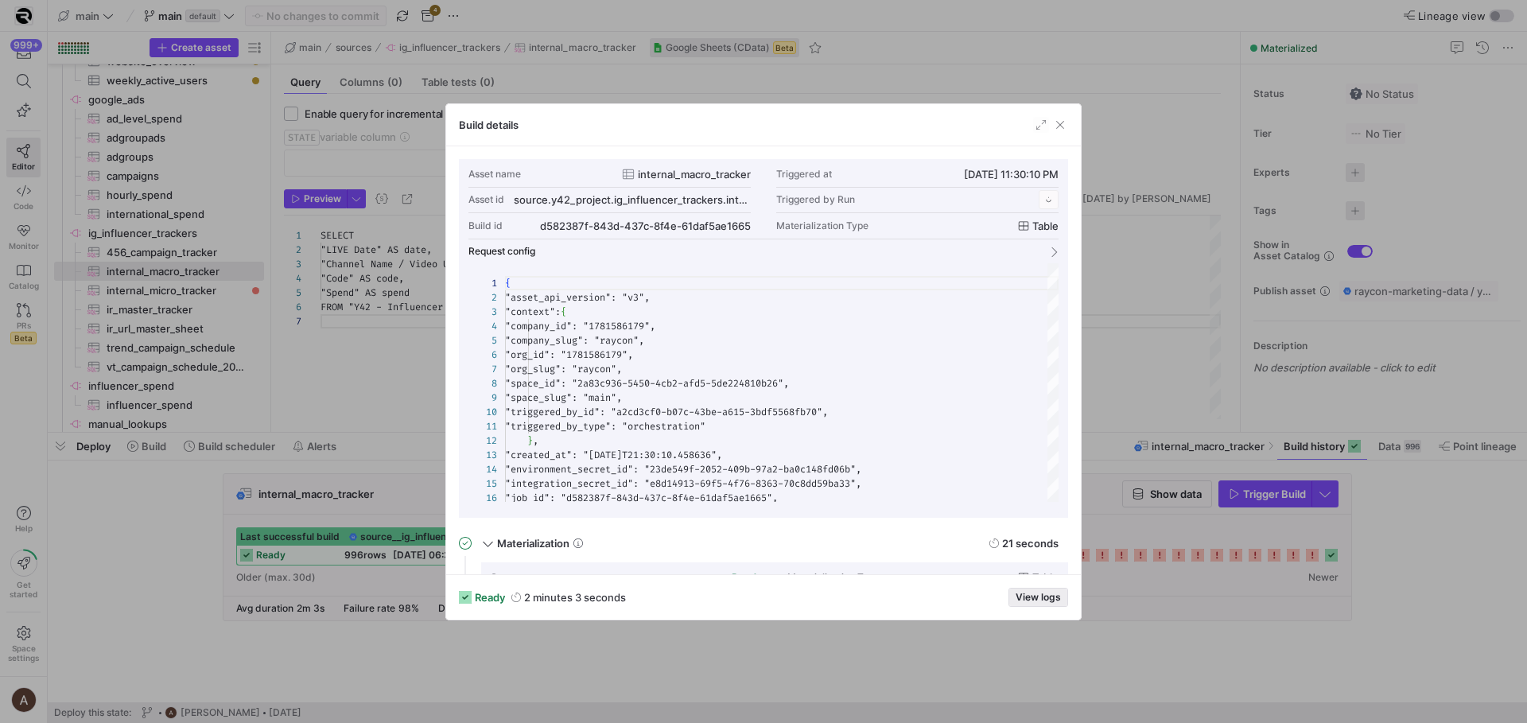
scroll to position [143, 0]
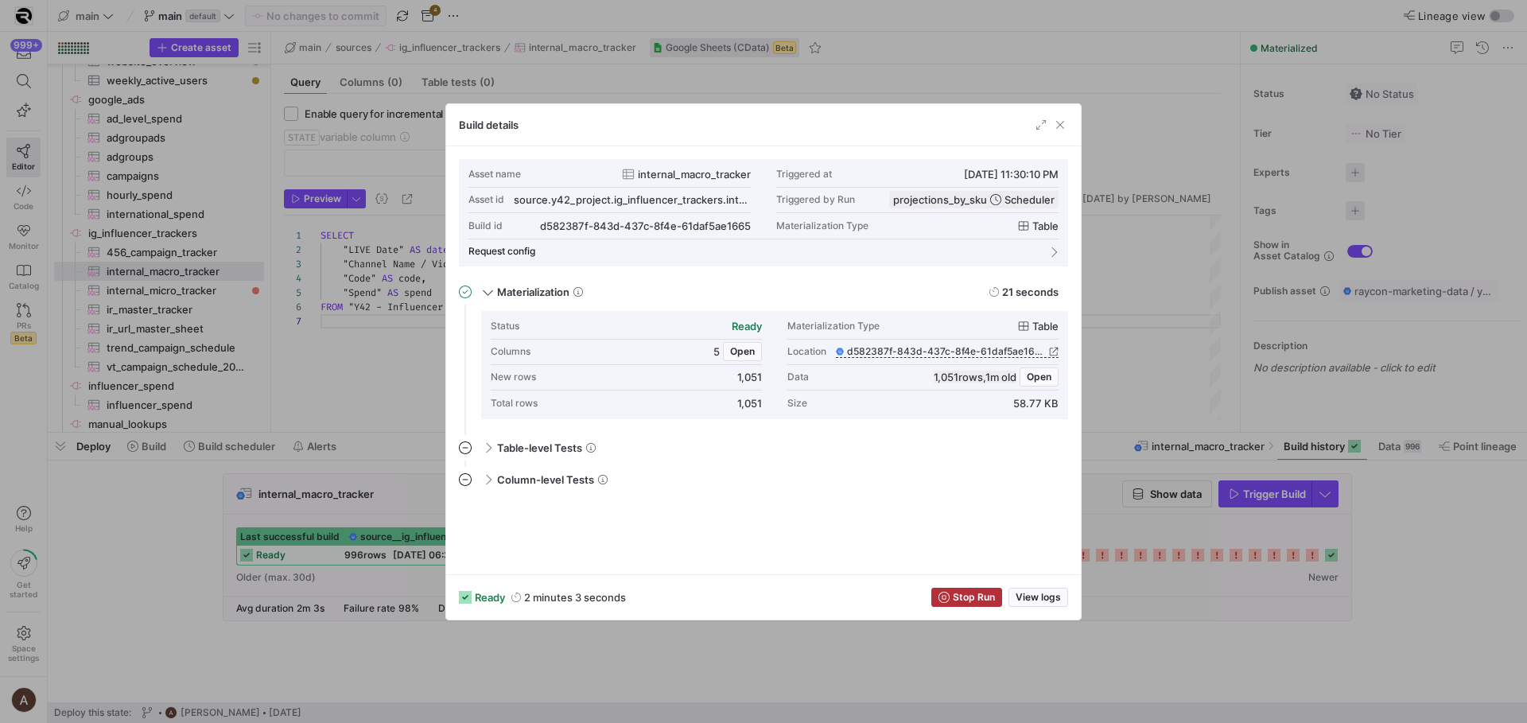
click at [890, 648] on div at bounding box center [763, 361] width 1527 height 723
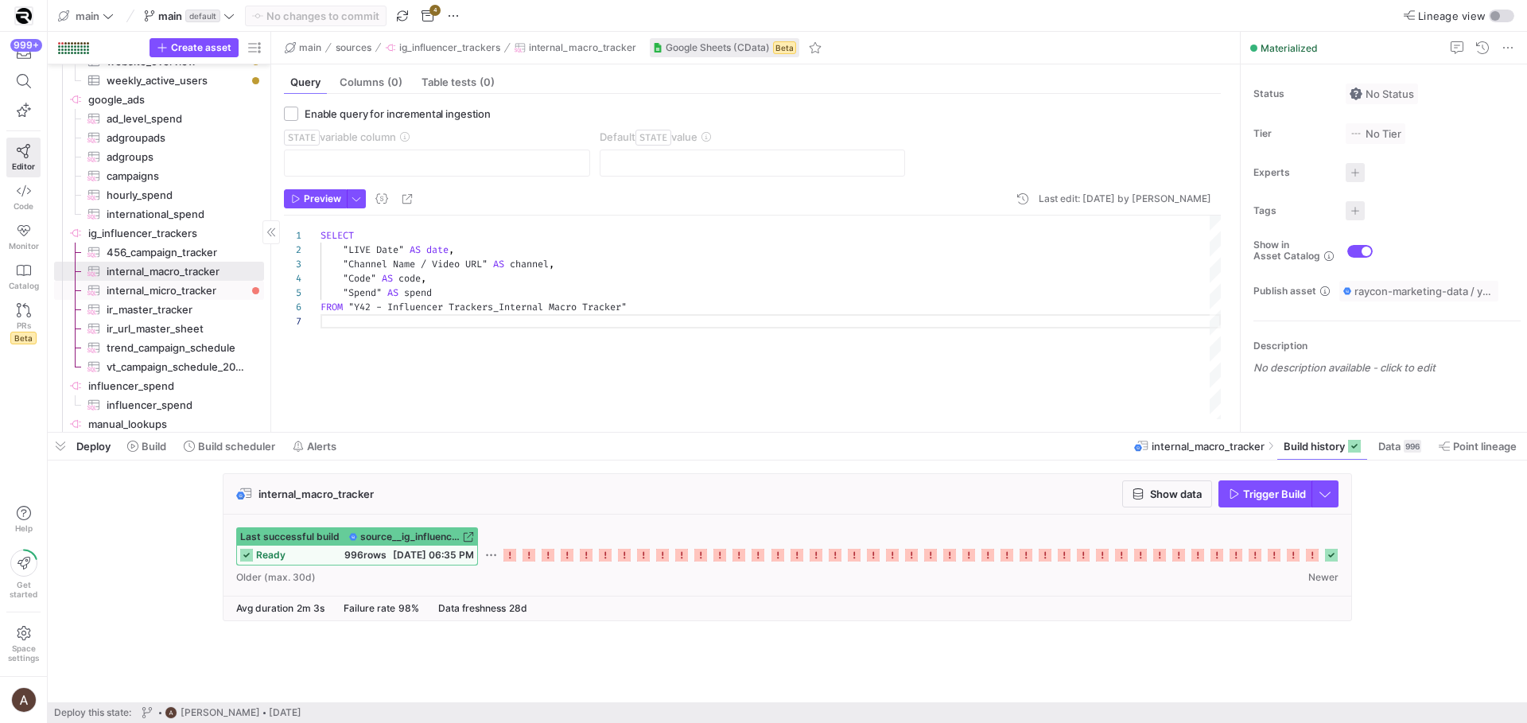
click at [208, 290] on span "internal_micro_tracker​​​​​​​​​" at bounding box center [176, 290] width 139 height 18
click at [1286, 502] on span "button" at bounding box center [1264, 493] width 91 height 25
click at [521, 336] on div "SELECT "LIVE Date" AS date , "Channel Name" AS channel , "Code" AS code , "Spen…" at bounding box center [770, 317] width 900 height 204
click at [205, 306] on span "ir_master_tracker​​​​​​​​​" at bounding box center [176, 310] width 139 height 18
type textarea "SELECT "Influencer Handle" AS influencer, "Product" AS product, status, "Est Da…"
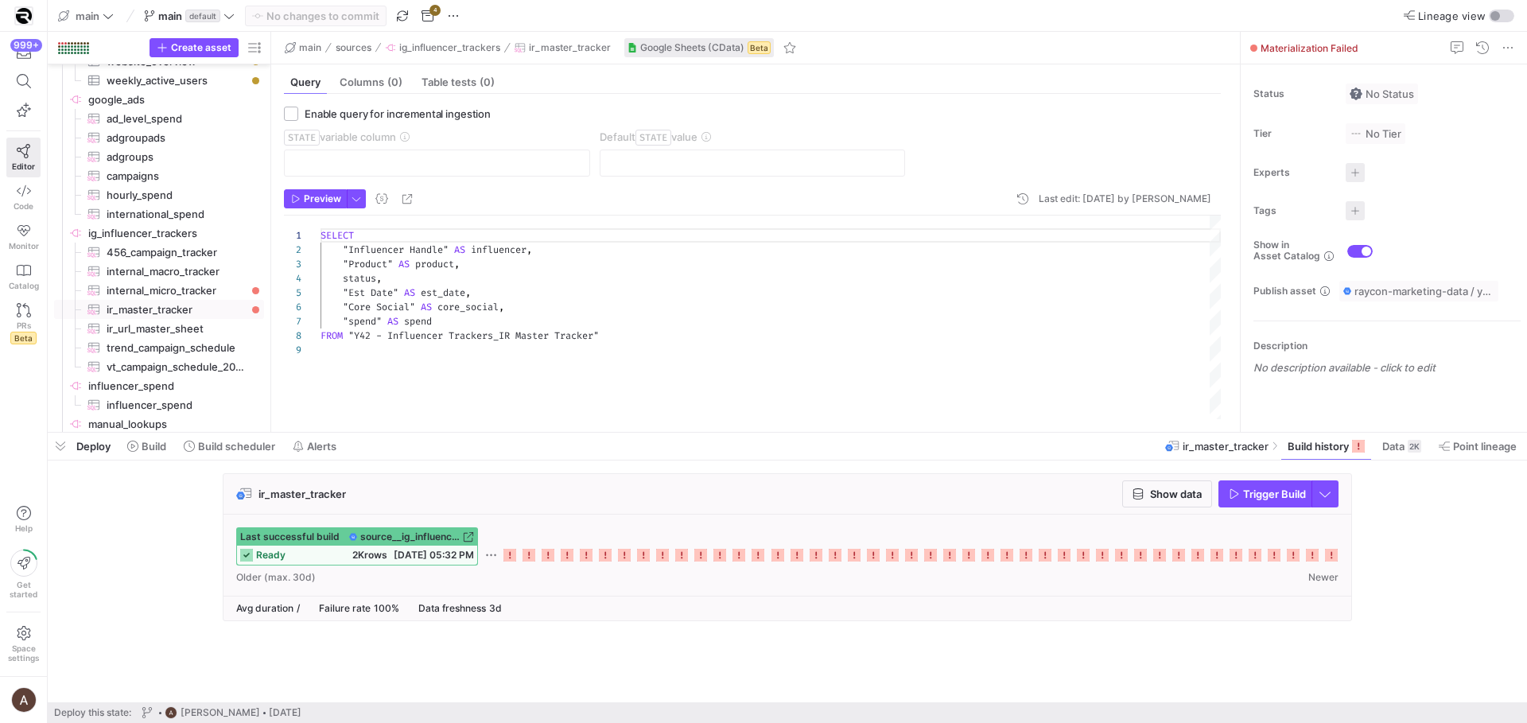
click at [611, 320] on div ""spend" AS spend" at bounding box center [770, 321] width 900 height 14
click at [267, 452] on span at bounding box center [229, 445] width 104 height 25
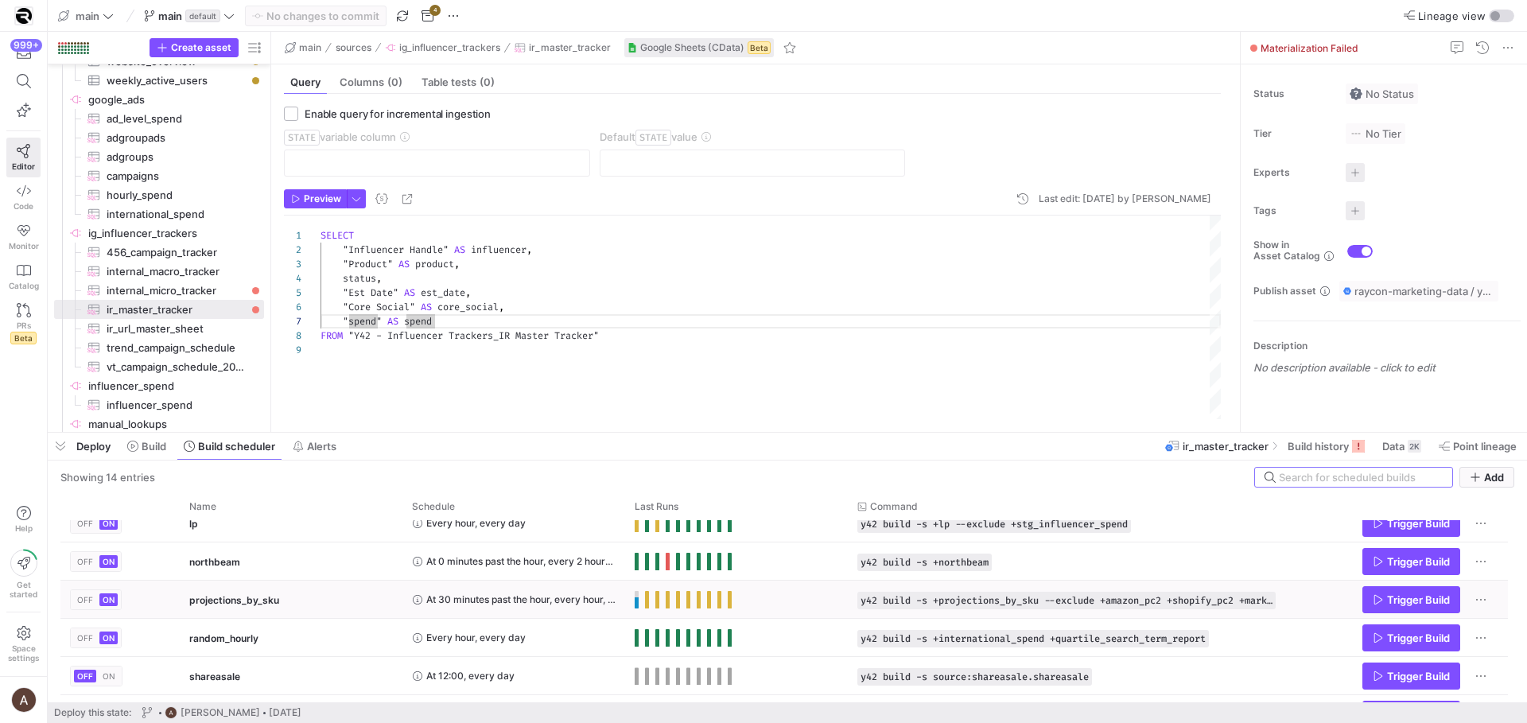
scroll to position [243, 0]
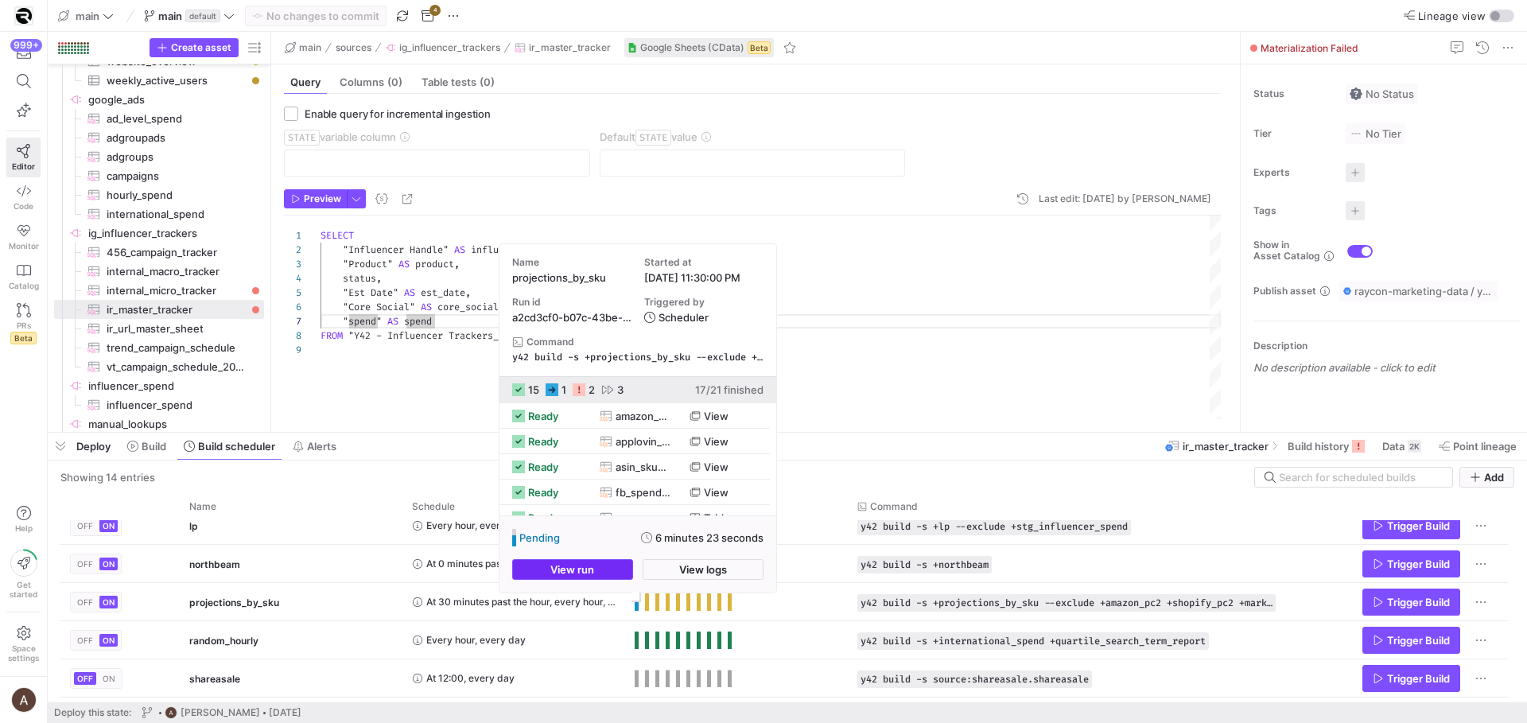
click at [592, 566] on span "View run" at bounding box center [572, 569] width 44 height 13
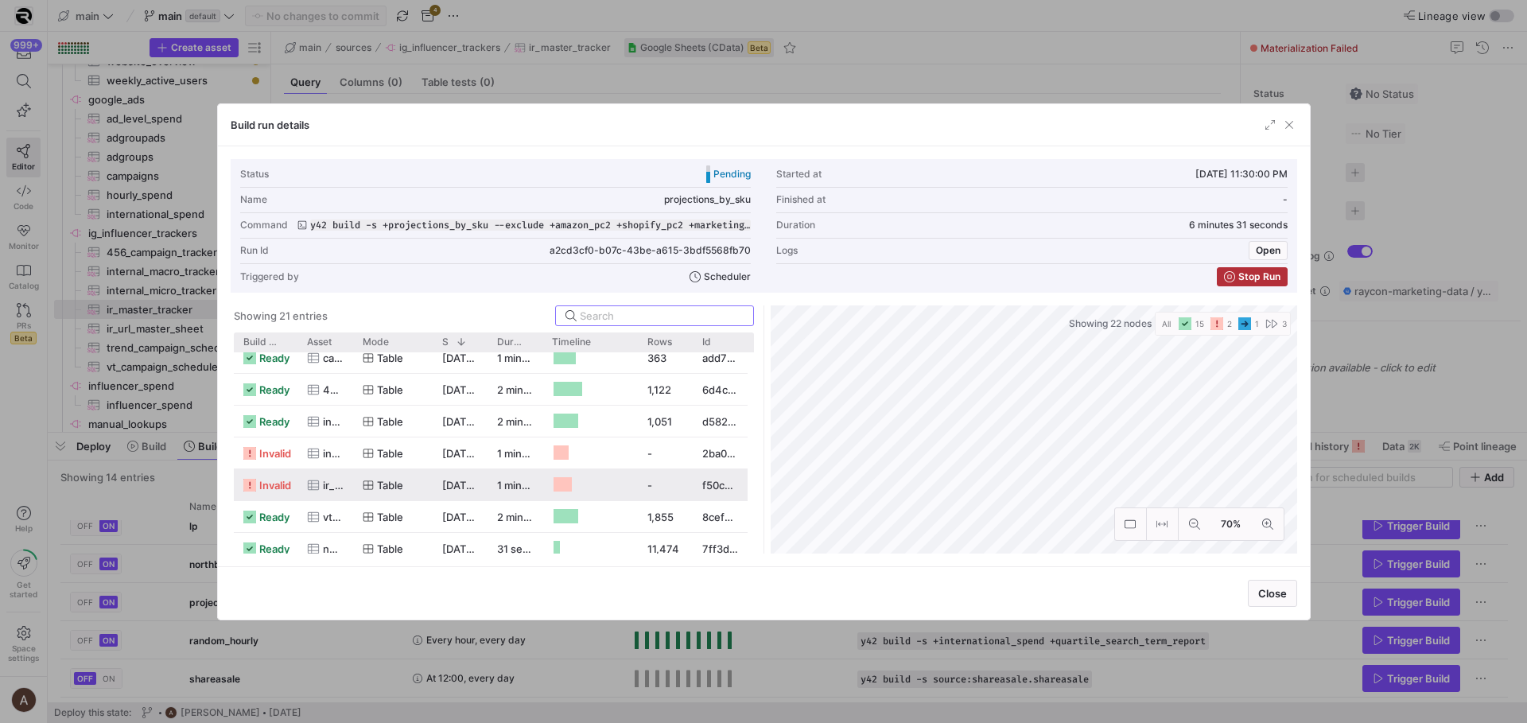
scroll to position [392, 0]
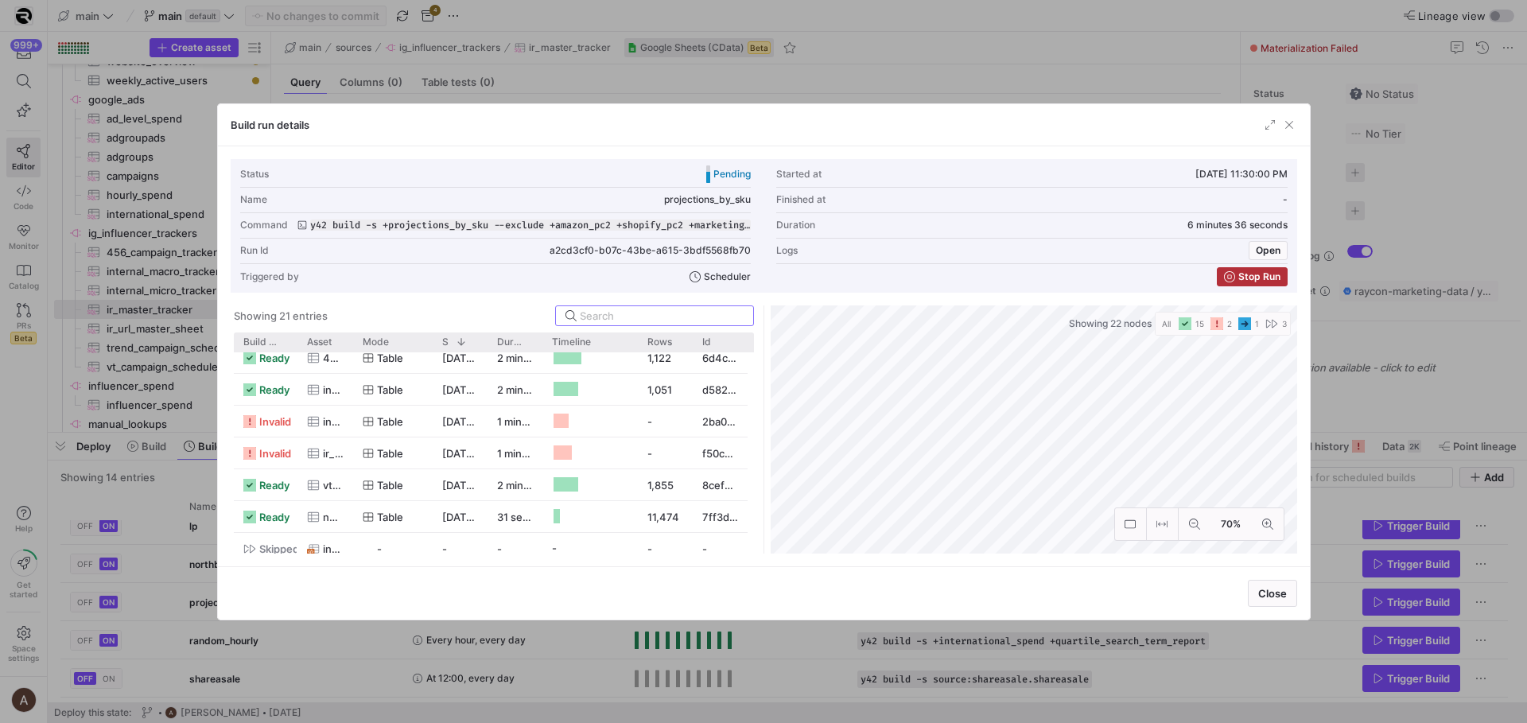
click at [13, 235] on div at bounding box center [763, 361] width 1527 height 723
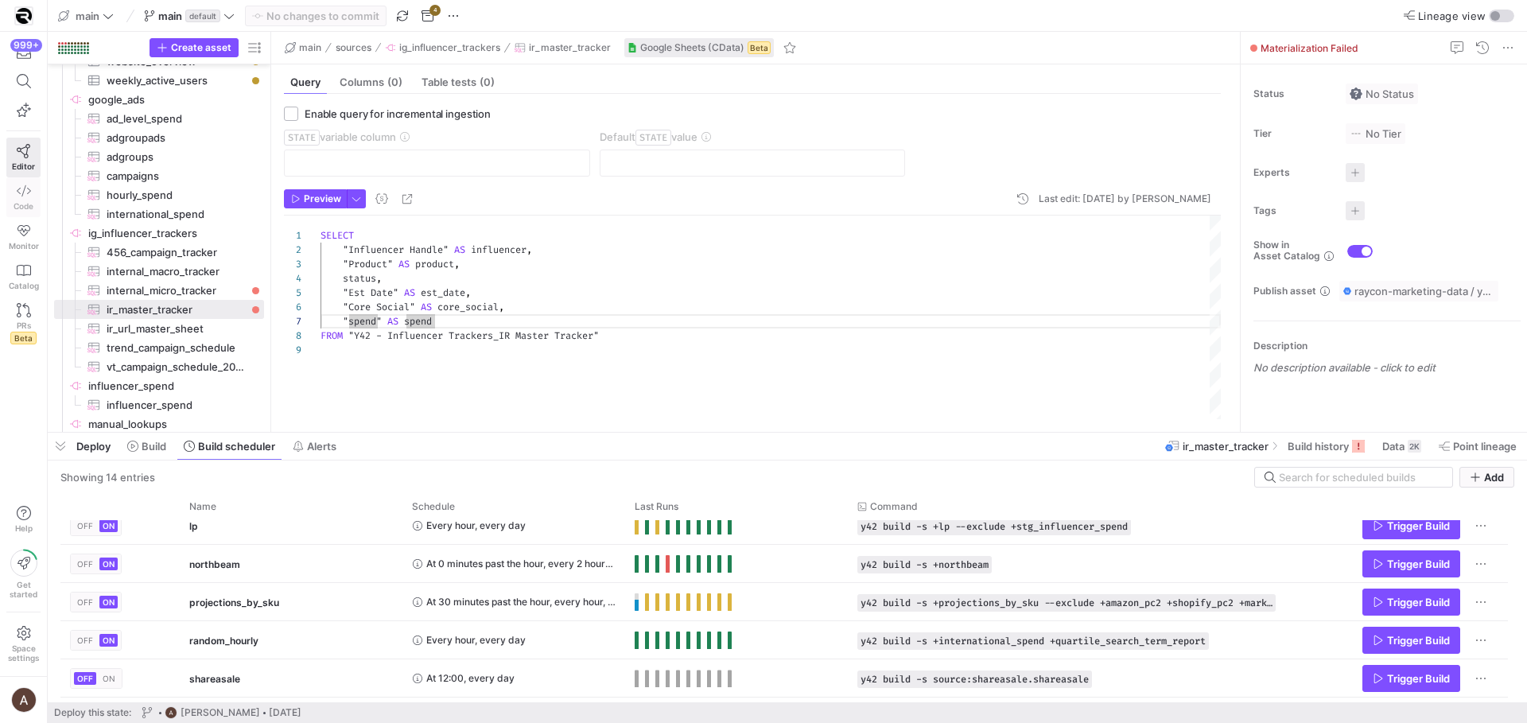
click at [17, 212] on link "Code" at bounding box center [23, 197] width 34 height 40
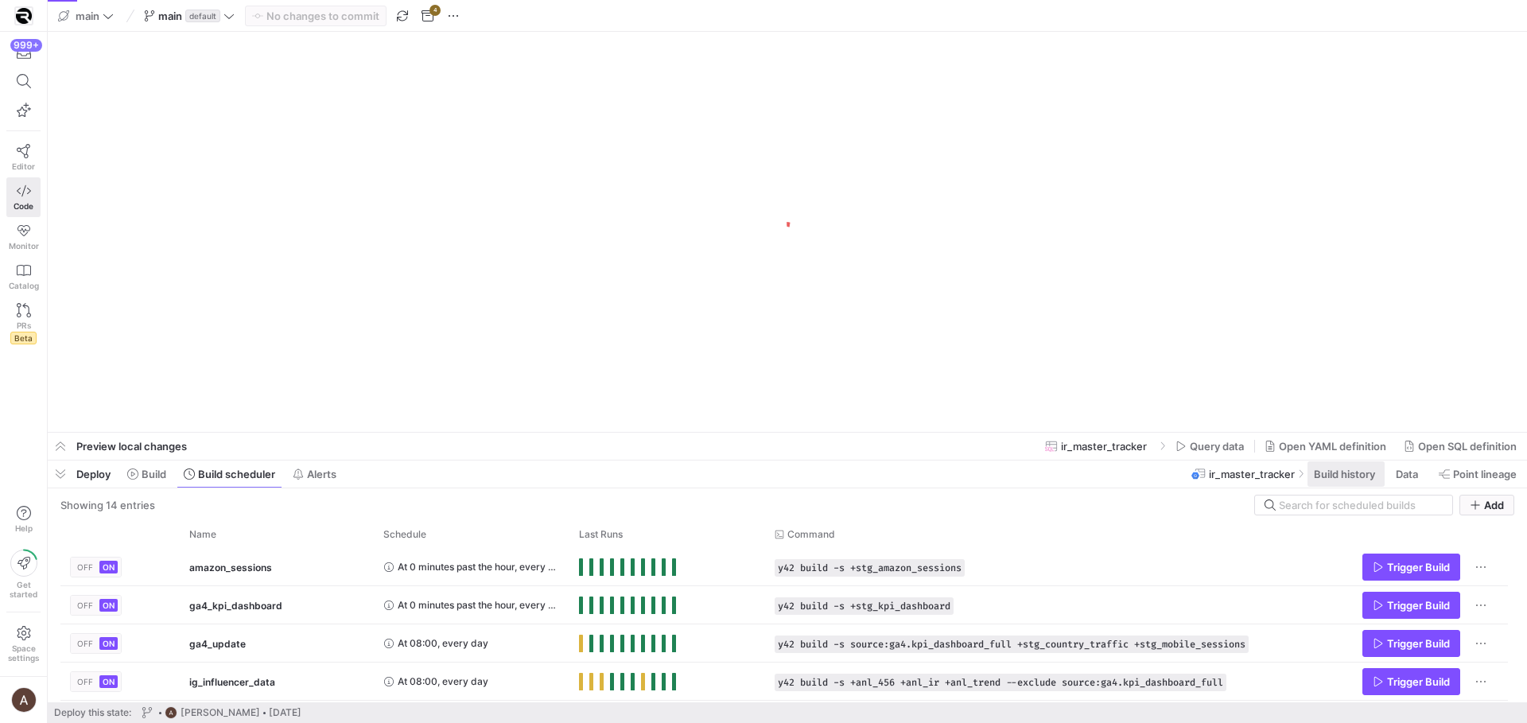
click at [1368, 468] on span "Build history" at bounding box center [1344, 474] width 61 height 13
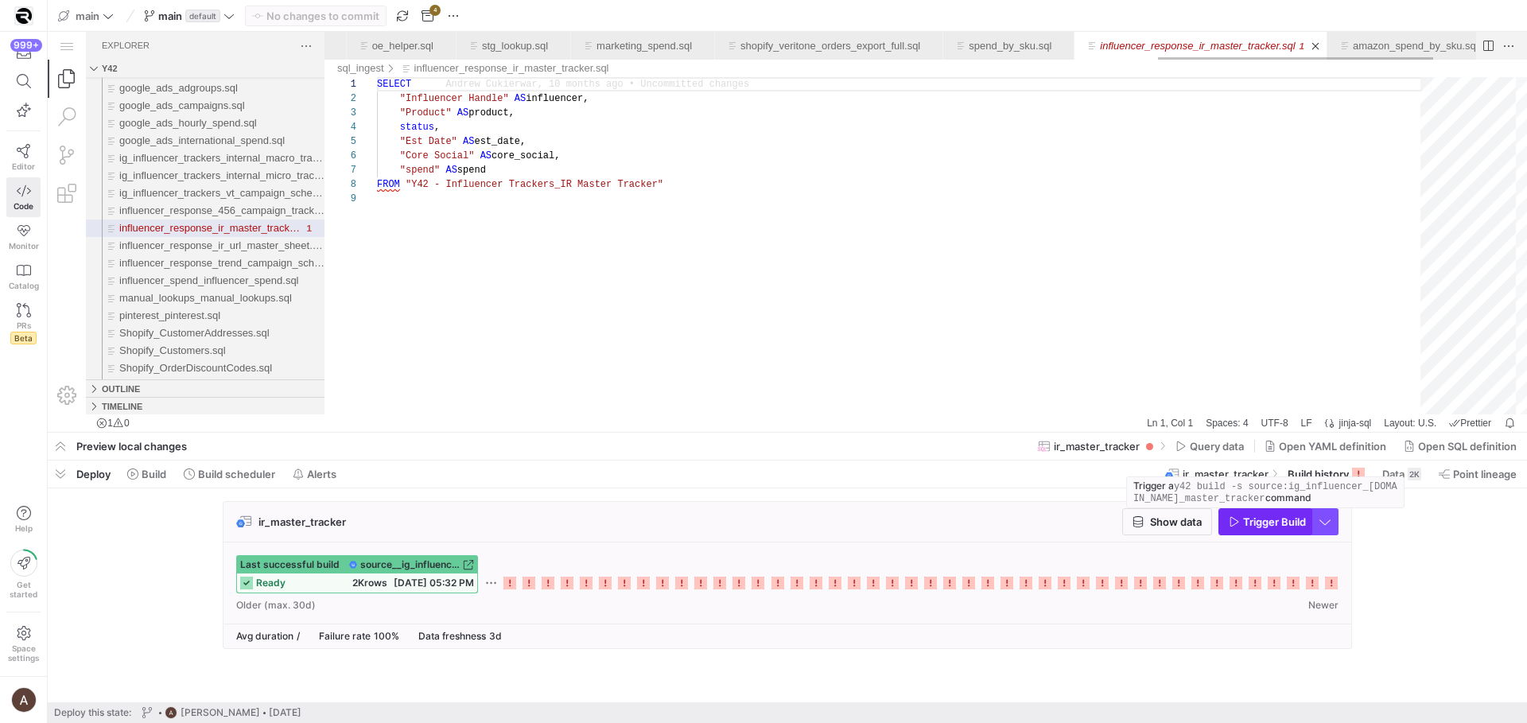
scroll to position [0, 3487]
click at [1239, 526] on span "Trigger Build" at bounding box center [1266, 521] width 77 height 13
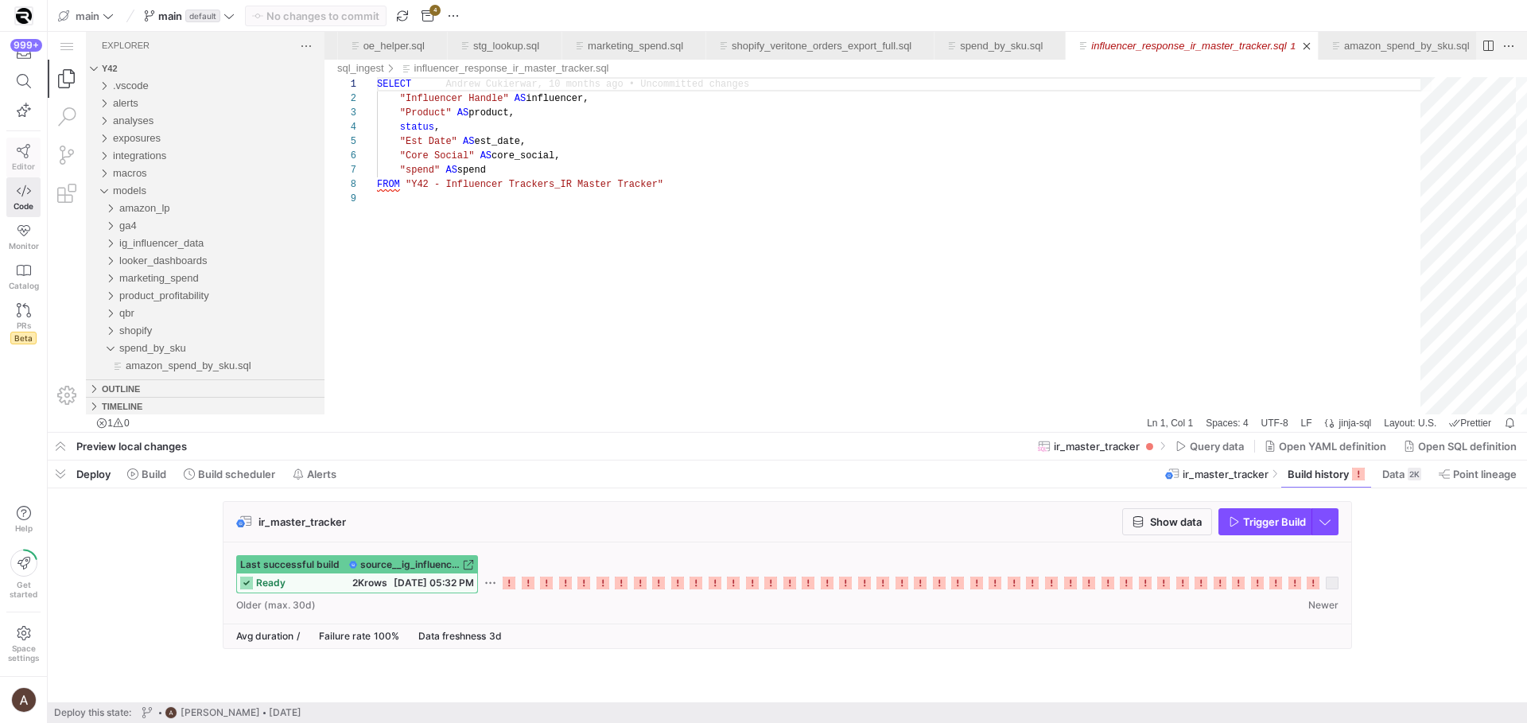
click at [27, 155] on icon at bounding box center [24, 151] width 14 height 14
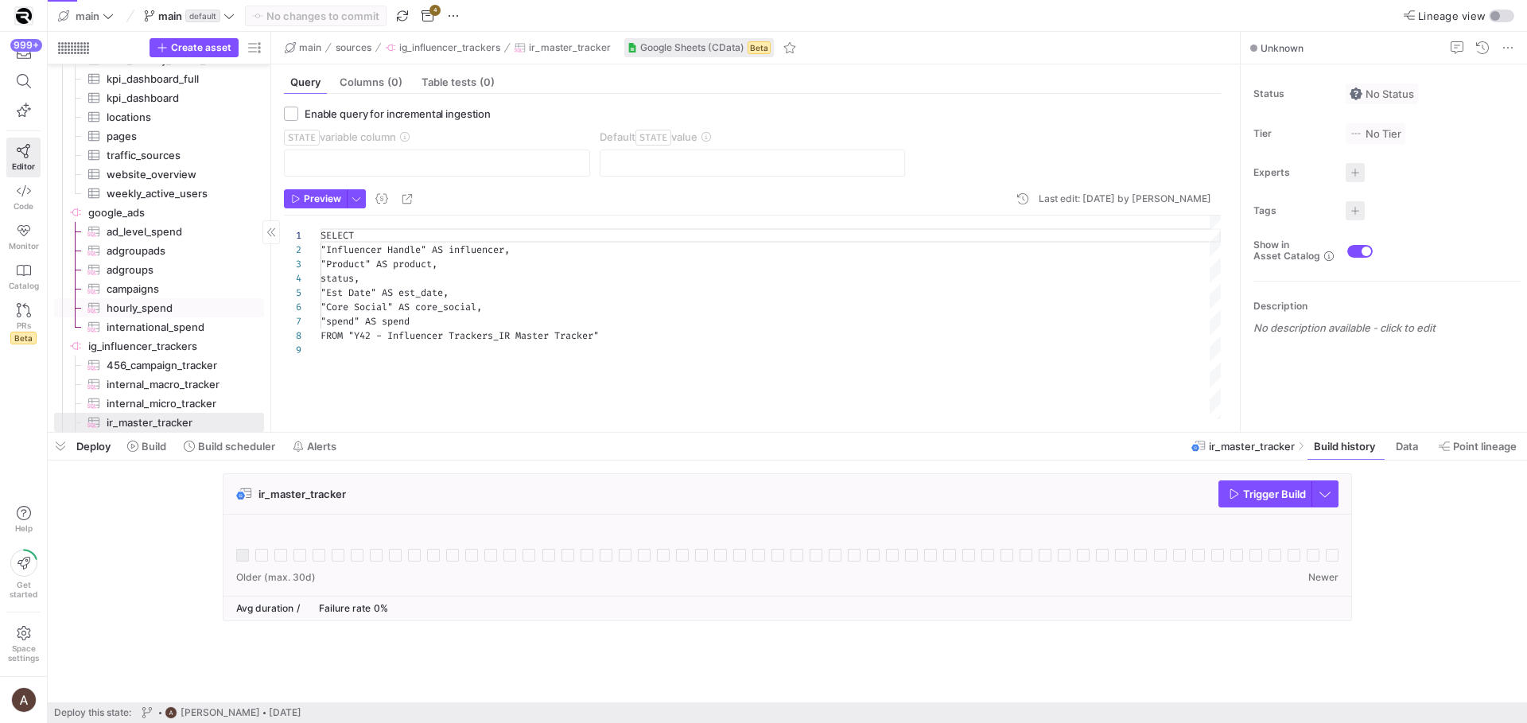
scroll to position [114, 0]
click at [162, 406] on span "internal_micro_tracker​​​​​​​​​" at bounding box center [176, 403] width 139 height 18
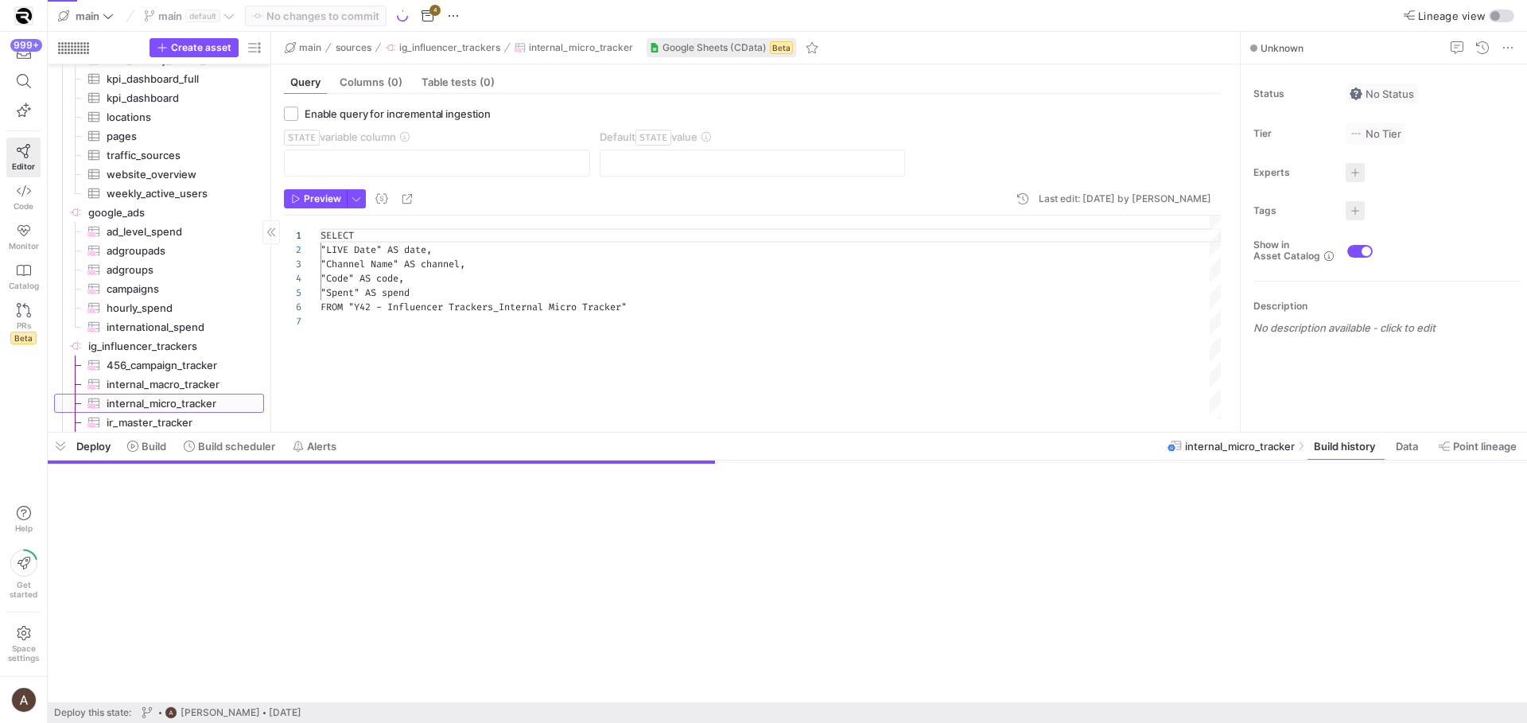
scroll to position [86, 0]
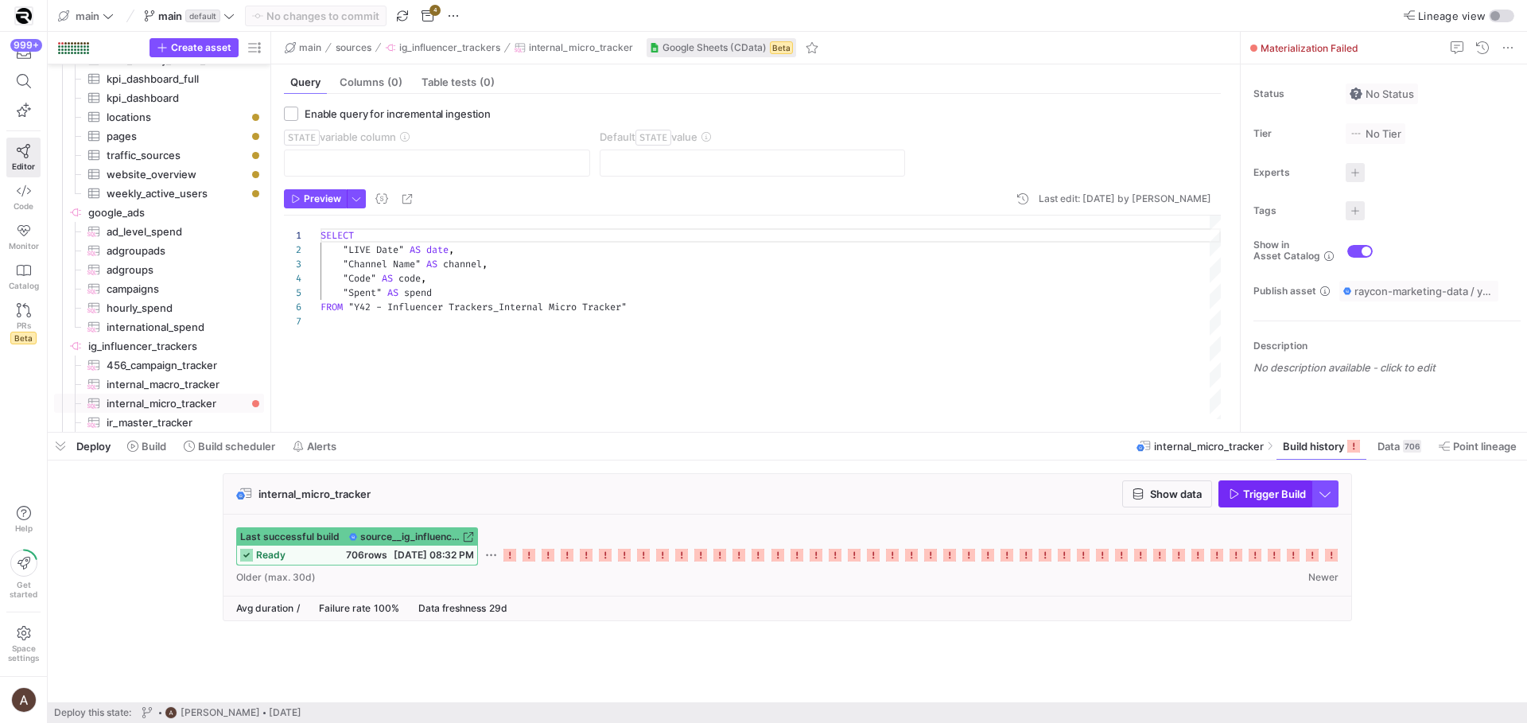
click at [1244, 499] on span "Trigger Build" at bounding box center [1274, 493] width 63 height 13
click at [166, 390] on span "internal_macro_tracker​​​​​​​​​" at bounding box center [176, 384] width 139 height 18
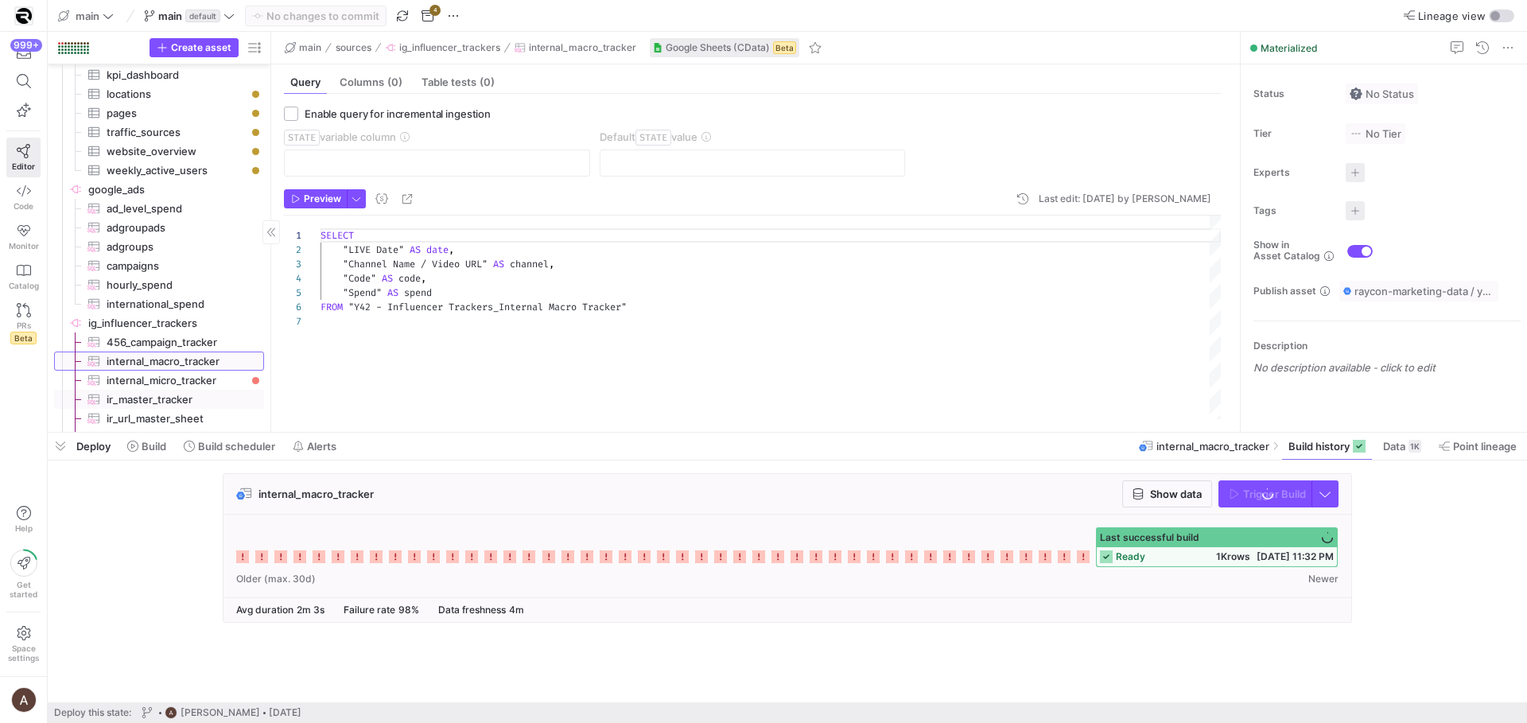
scroll to position [5834, 0]
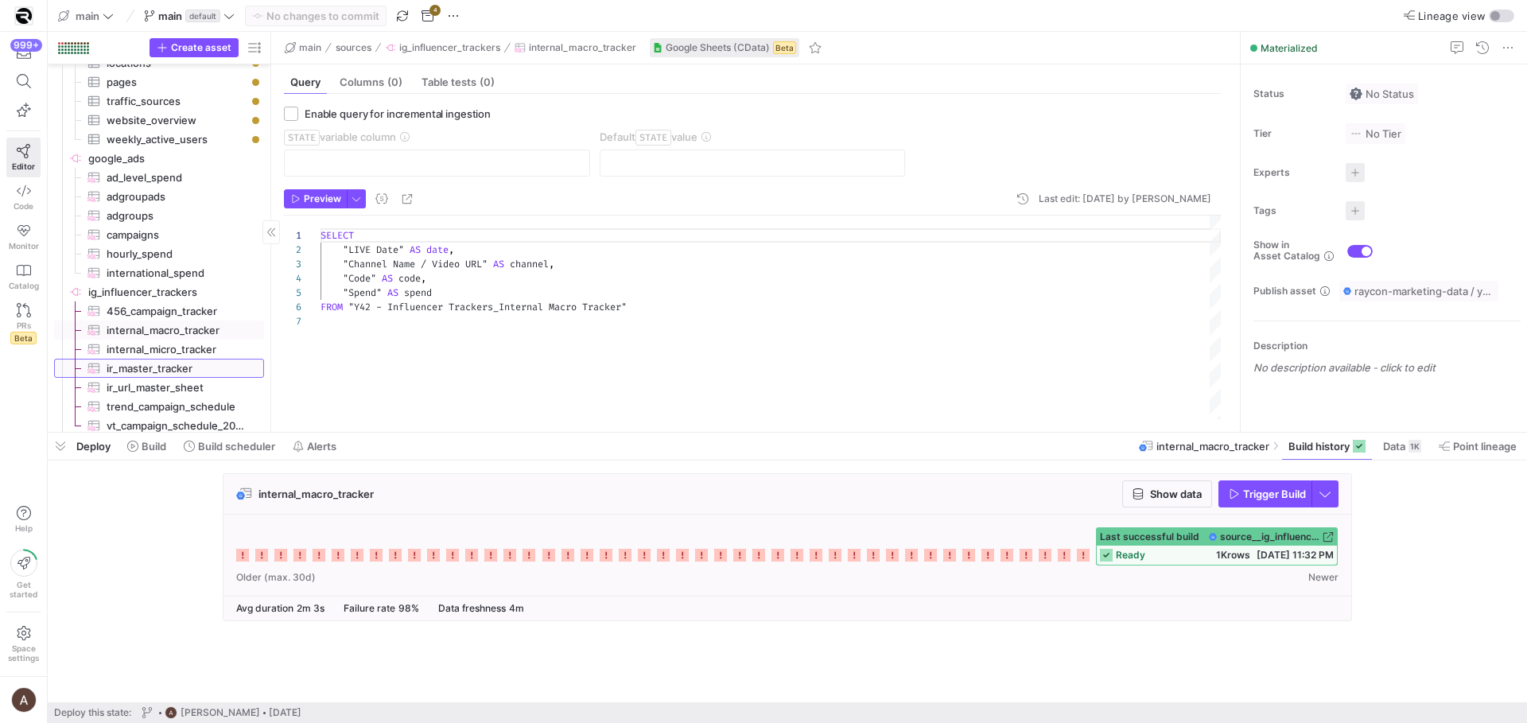
click at [167, 375] on span "ir_master_tracker​​​​​​​​​" at bounding box center [176, 368] width 139 height 18
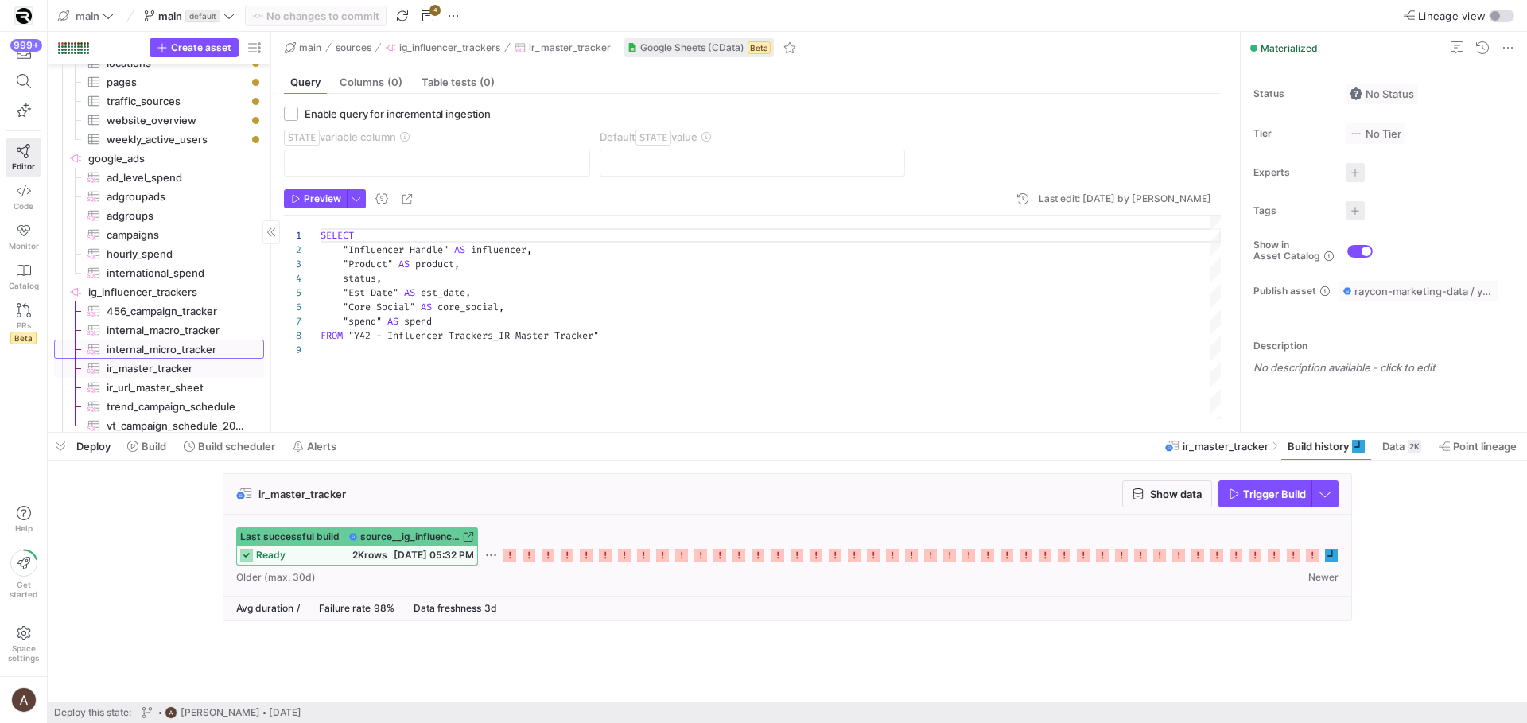
click at [163, 354] on span "internal_micro_tracker​​​​​​​​​" at bounding box center [176, 349] width 139 height 18
type textarea "SELECT "LIVE Date" AS date, "Channel Name" AS channel, "Code" AS code, "Spent" …"
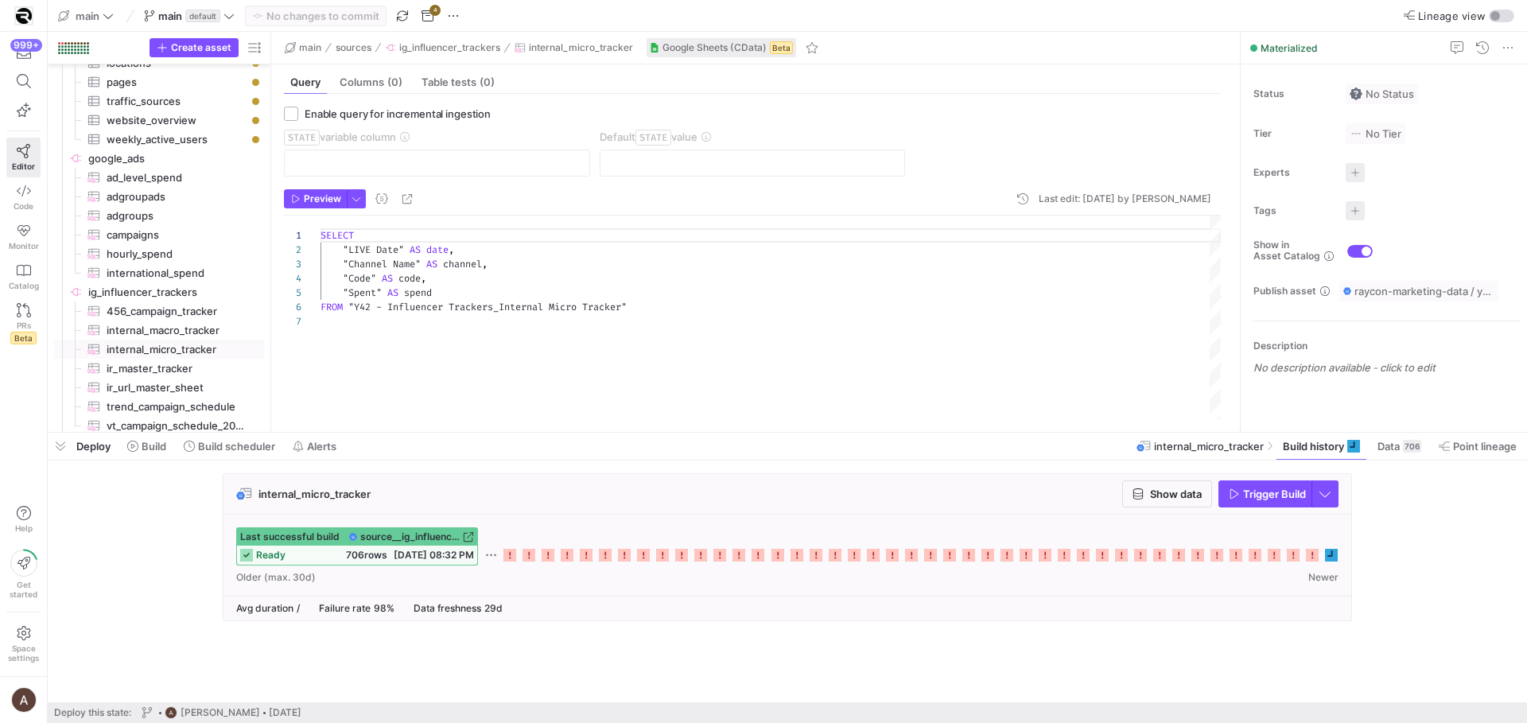
click at [452, 339] on div "SELECT "LIVE Date" AS date , "Channel Name" AS channel , "Code" AS code , "Spen…" at bounding box center [770, 317] width 900 height 204
